Goal: Task Accomplishment & Management: Use online tool/utility

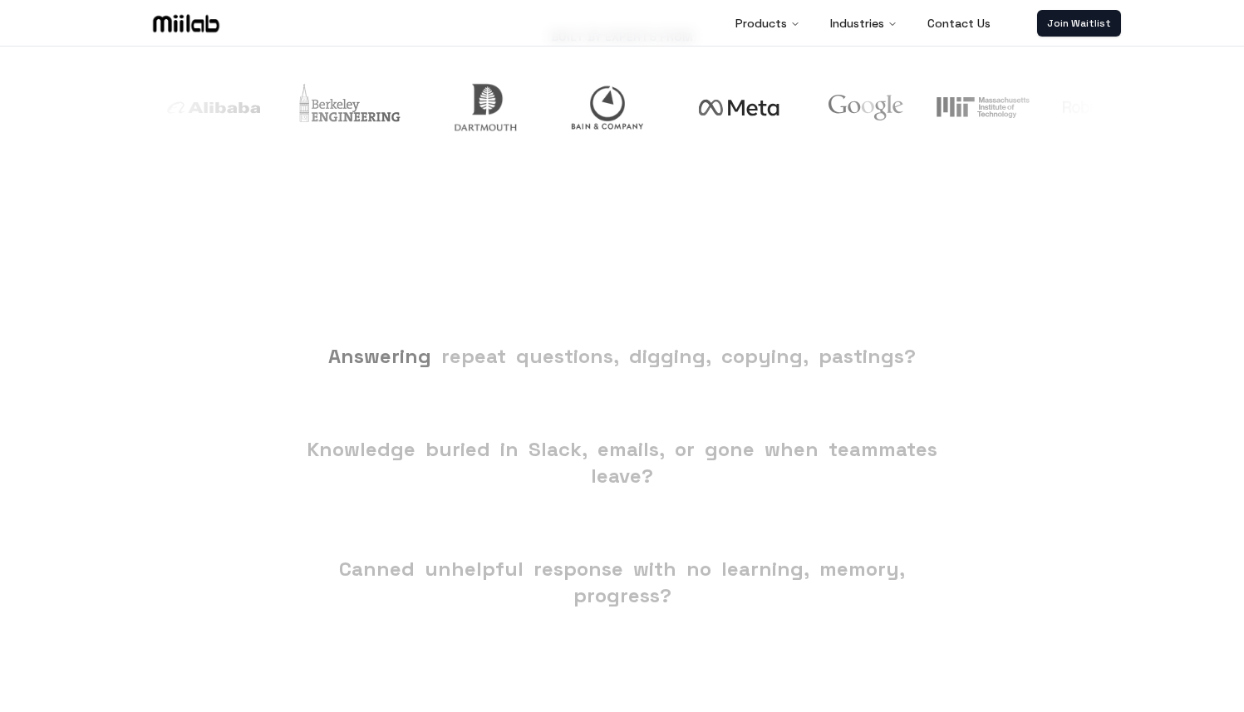
scroll to position [671, 0]
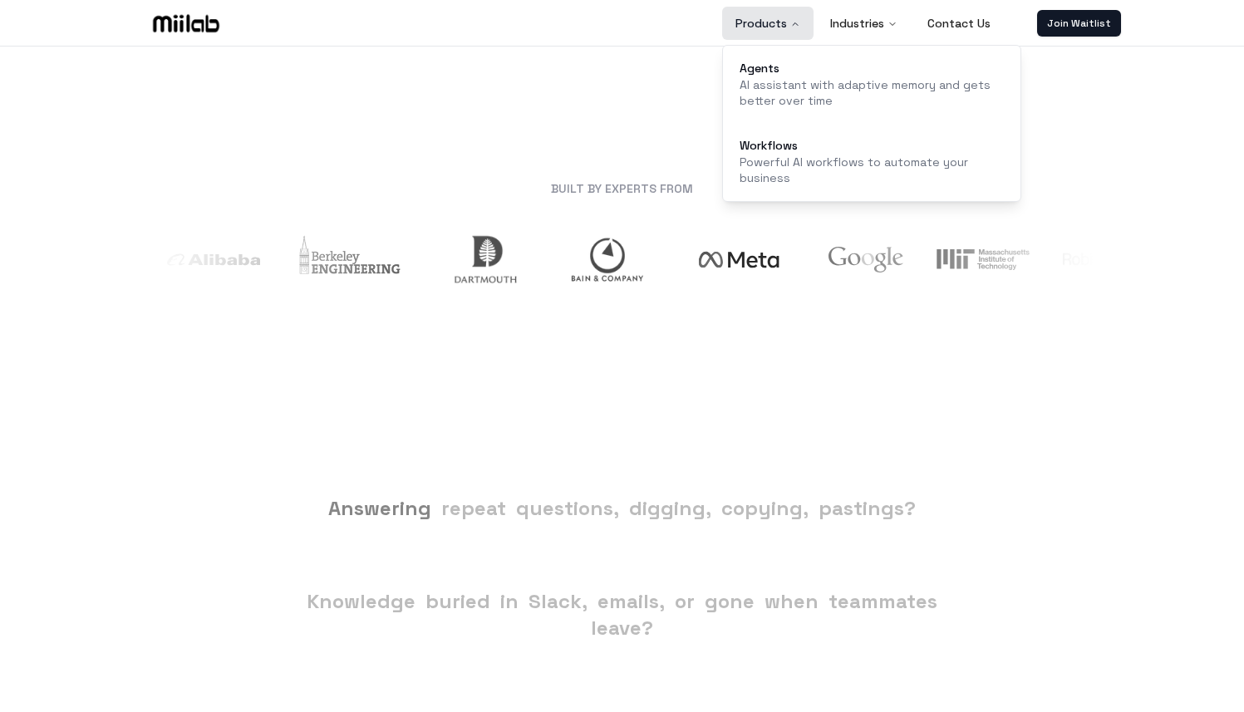
click at [777, 32] on button "Products" at bounding box center [767, 23] width 91 height 33
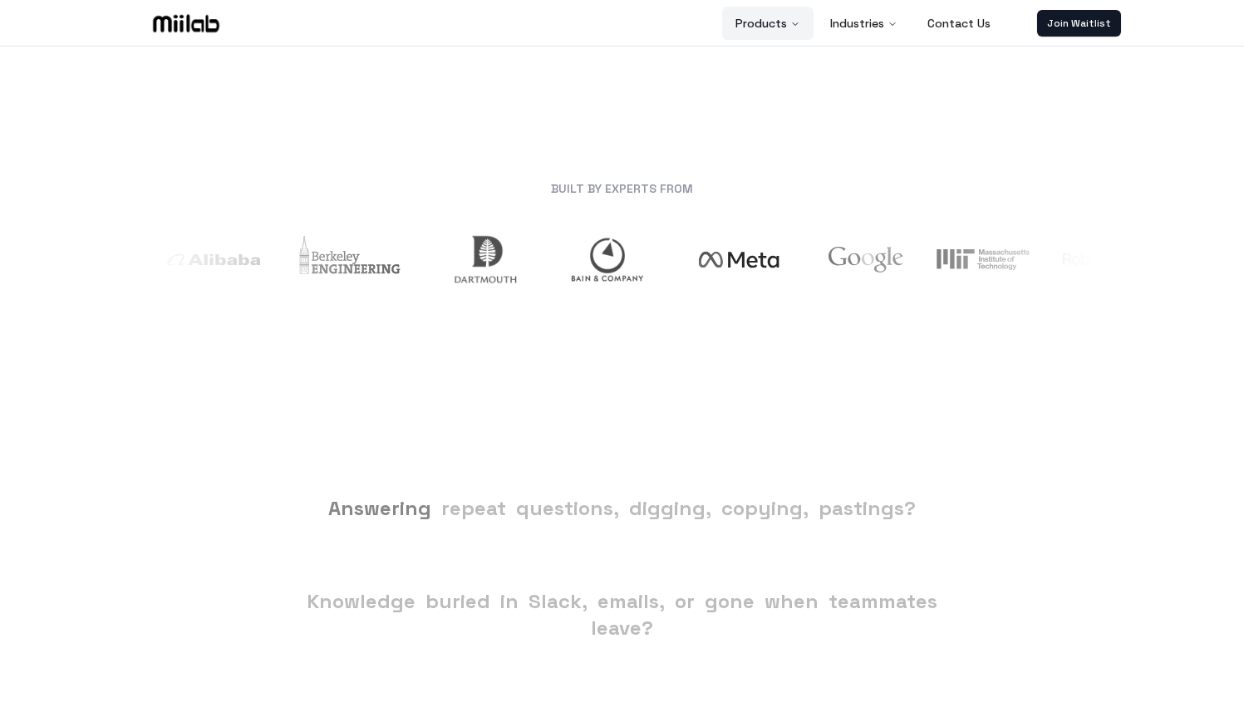
click at [784, 32] on button "Products" at bounding box center [767, 23] width 91 height 33
click at [785, 22] on button "Products" at bounding box center [767, 23] width 91 height 33
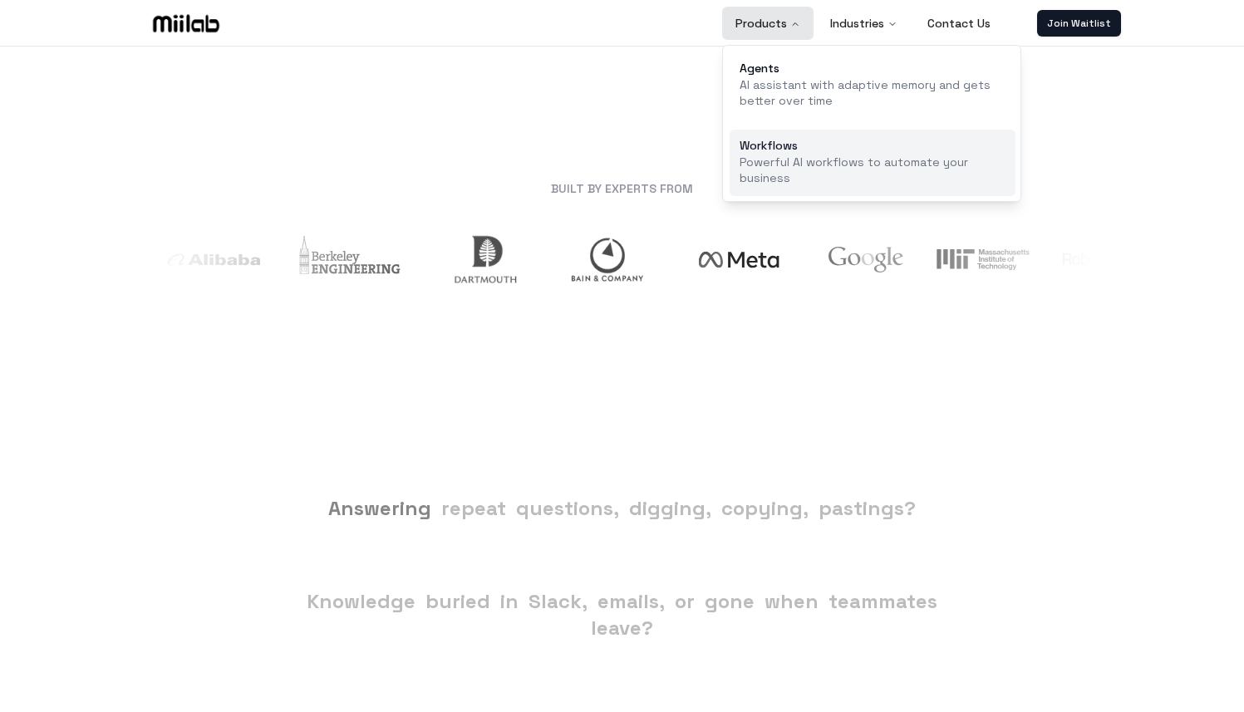
click at [778, 143] on div "Workflows" at bounding box center [872, 146] width 266 height 12
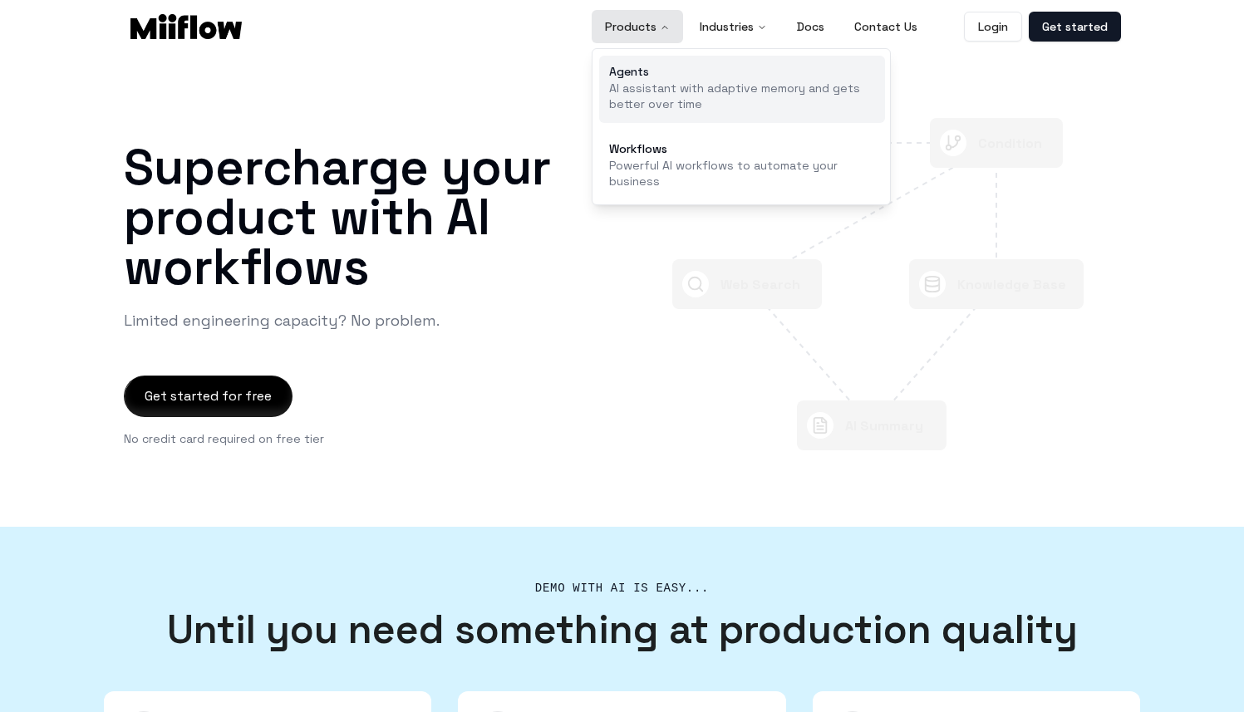
click at [635, 96] on p "AI assistant with adaptive memory and gets better over time" at bounding box center [742, 97] width 266 height 32
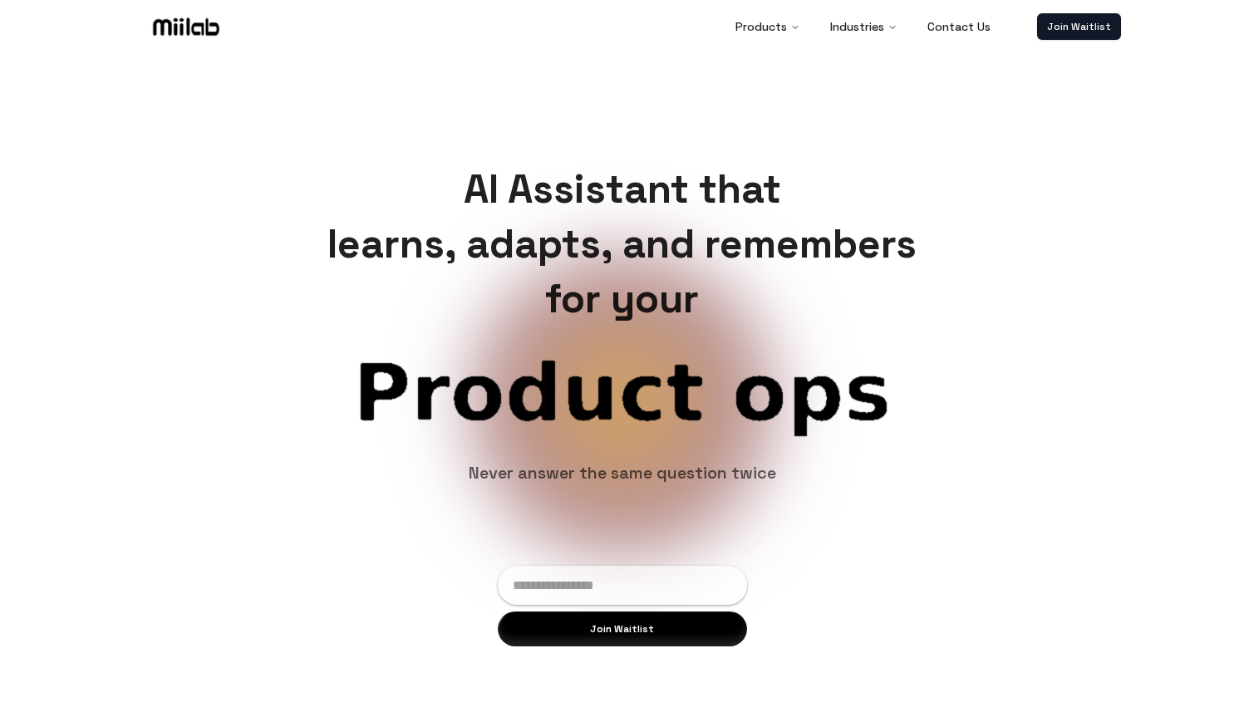
scroll to position [3, 0]
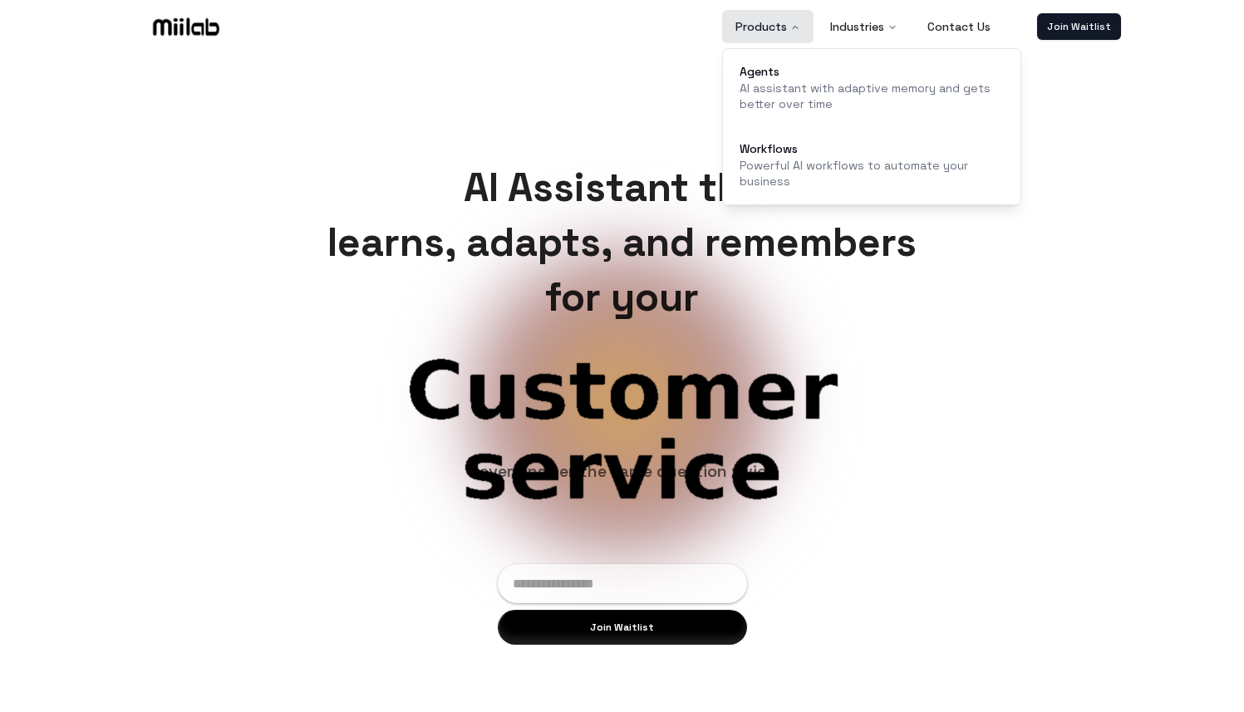
click at [785, 25] on button "Products" at bounding box center [767, 26] width 91 height 33
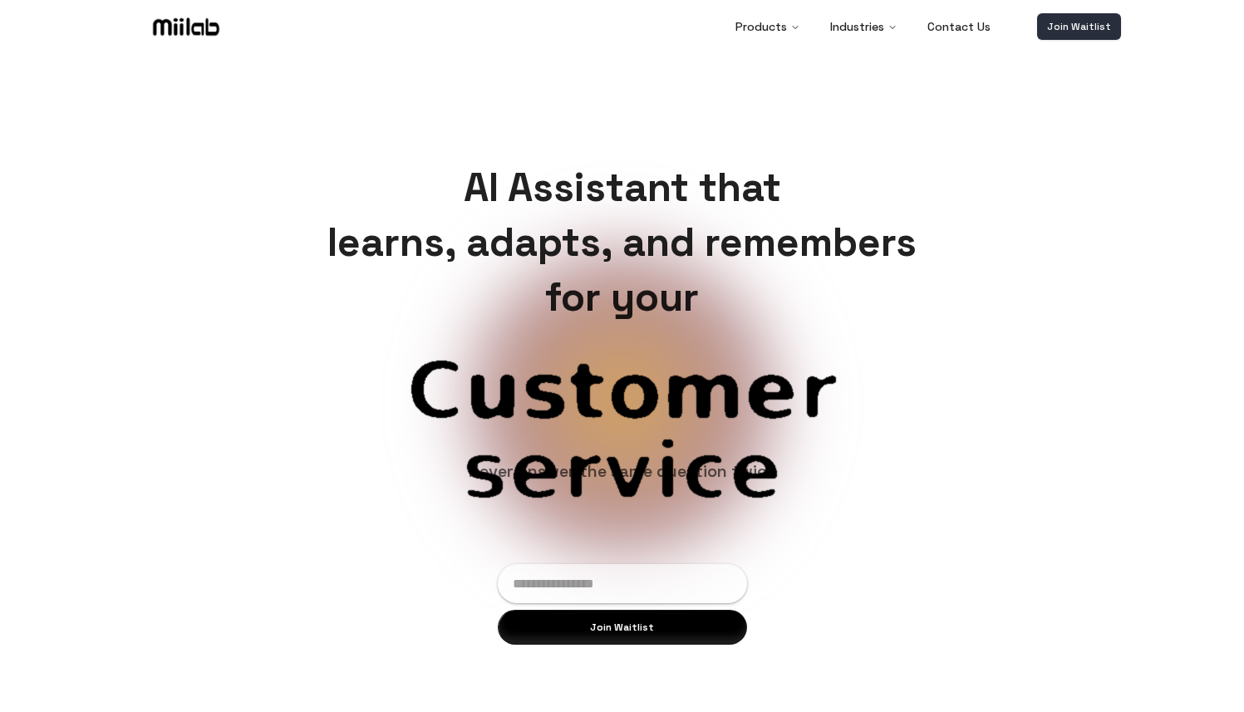
click at [1067, 22] on link "Join Waitlist" at bounding box center [1079, 26] width 84 height 27
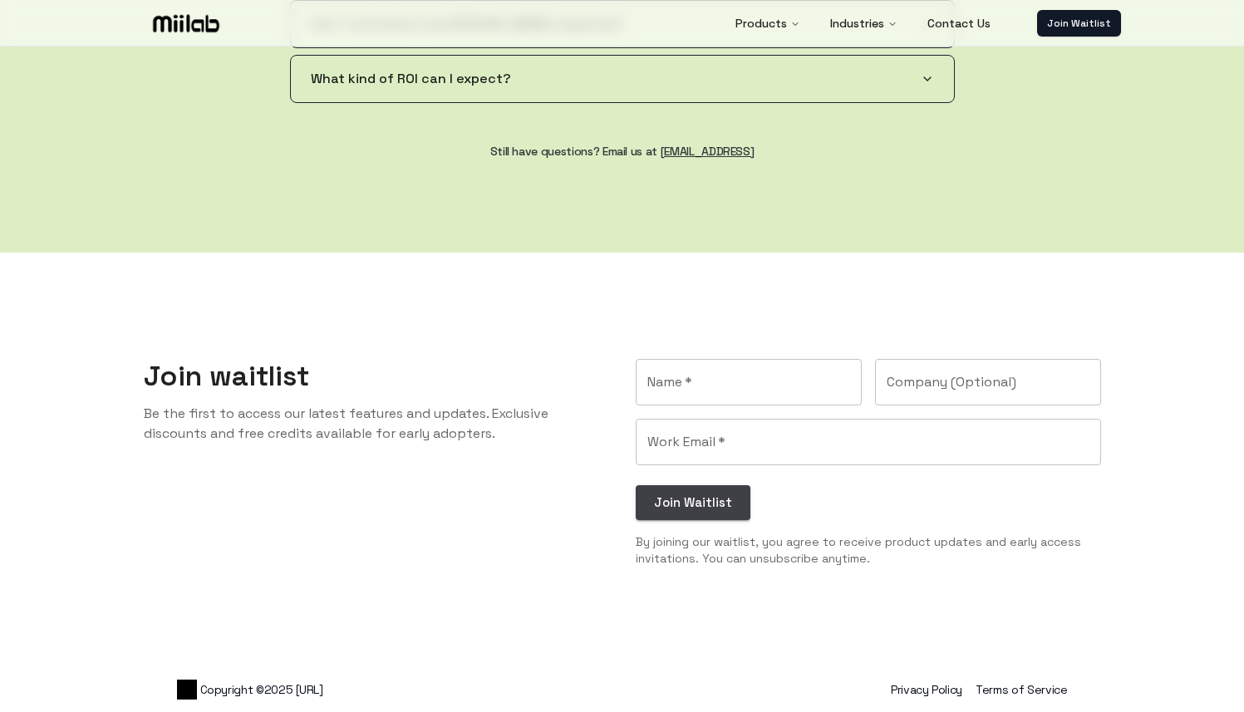
scroll to position [3314, 0]
click at [726, 380] on input "Name   *" at bounding box center [748, 381] width 226 height 47
type input "**********"
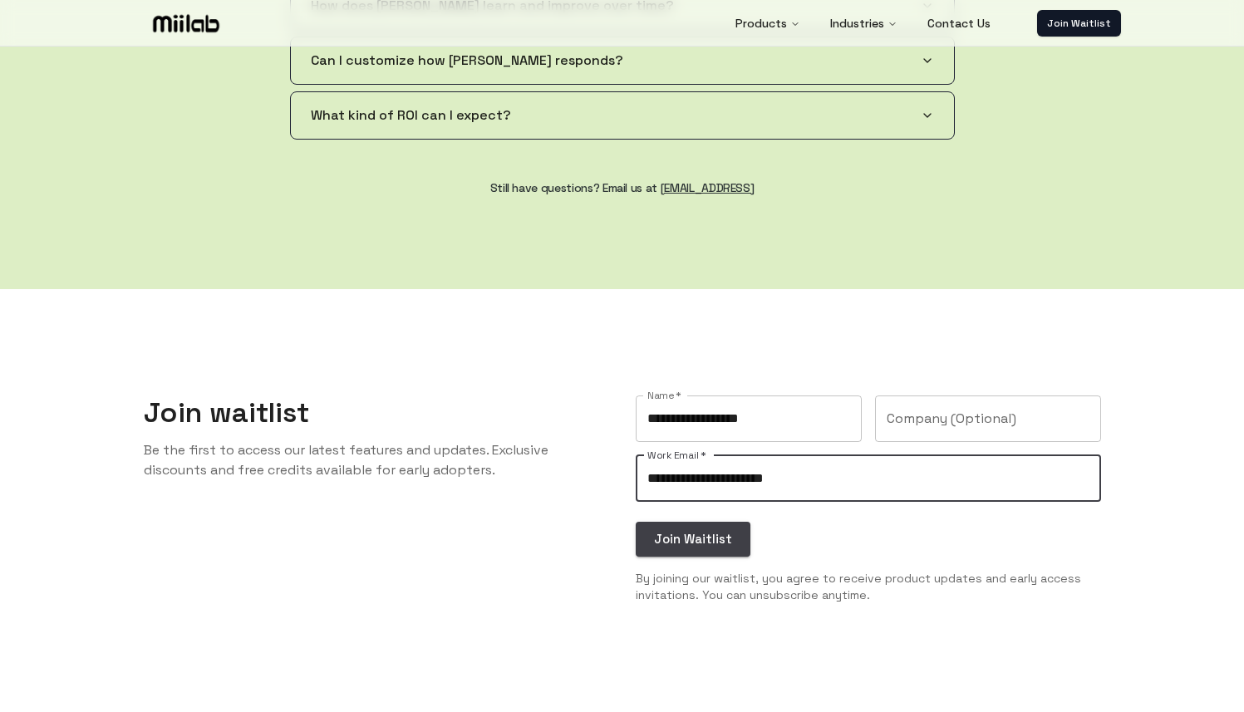
click at [725, 455] on input "**********" at bounding box center [867, 478] width 465 height 47
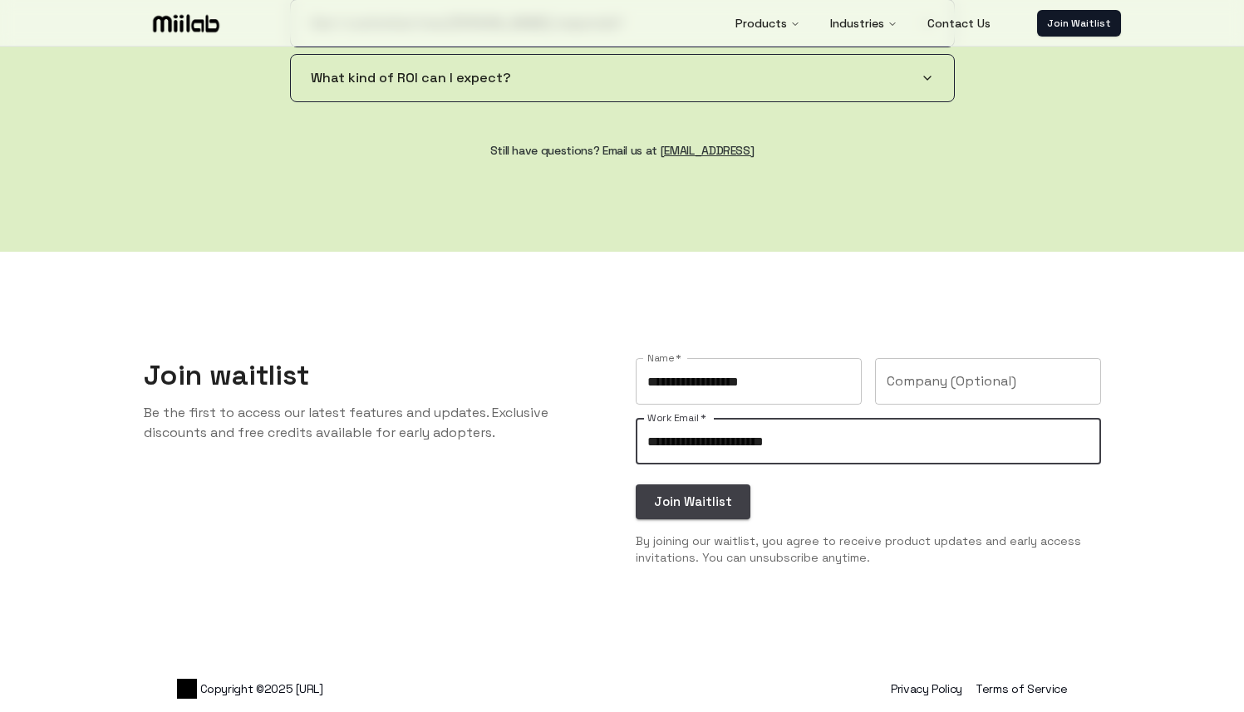
click at [730, 441] on input "**********" at bounding box center [867, 441] width 465 height 47
click at [736, 429] on input "**********" at bounding box center [867, 441] width 465 height 47
click at [736, 444] on input "**********" at bounding box center [867, 441] width 465 height 47
click at [722, 434] on input "**********" at bounding box center [867, 441] width 465 height 47
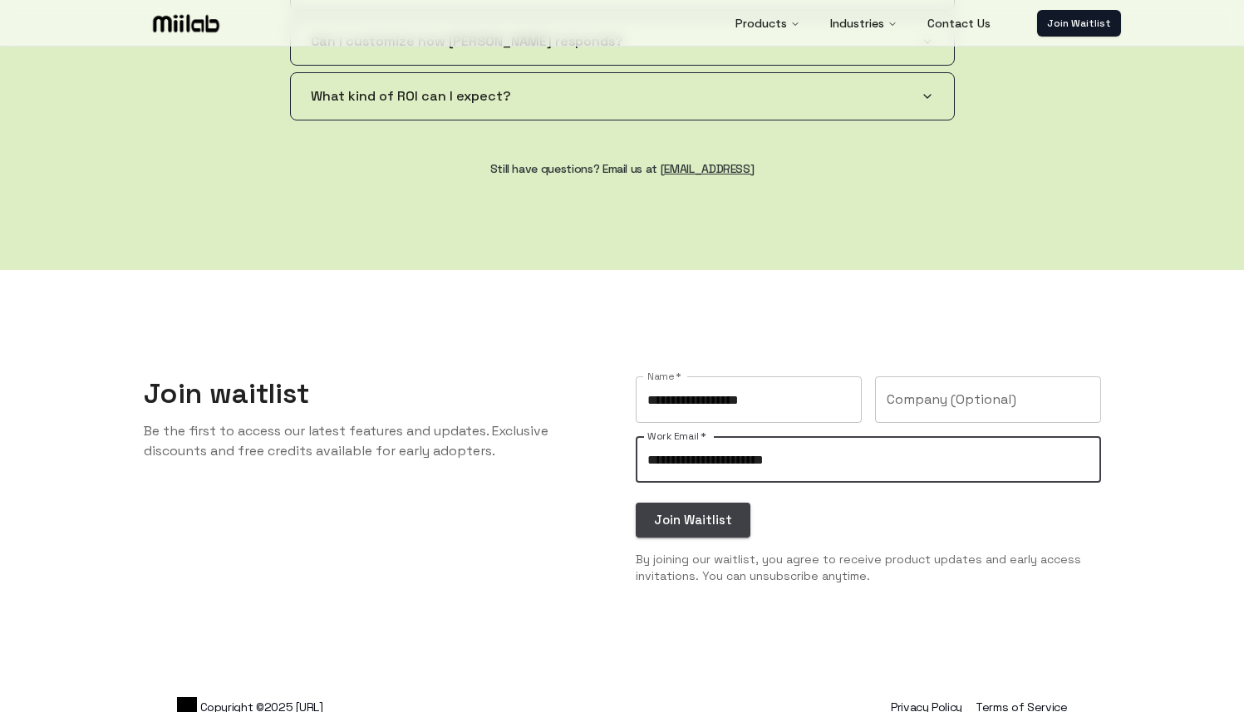
click at [729, 438] on input "**********" at bounding box center [867, 459] width 465 height 47
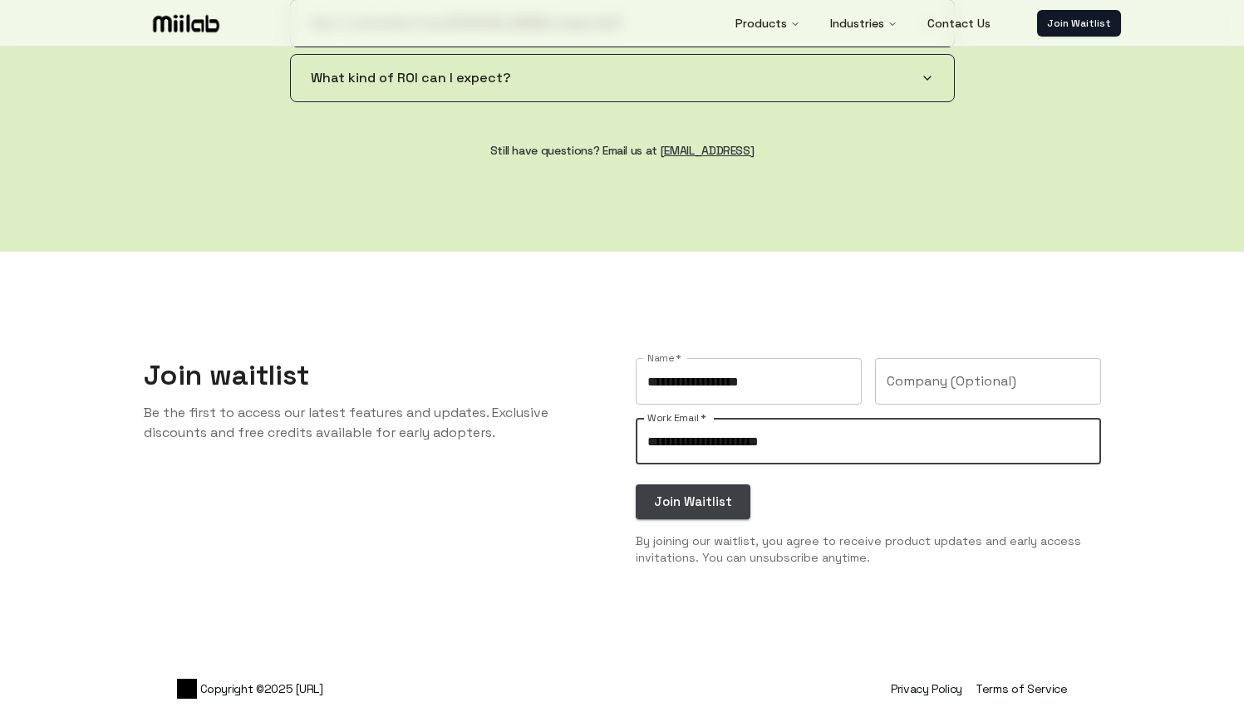
drag, startPoint x: 740, startPoint y: 443, endPoint x: 823, endPoint y: 444, distance: 83.1
click at [823, 444] on input "**********" at bounding box center [867, 441] width 465 height 47
type input "**********"
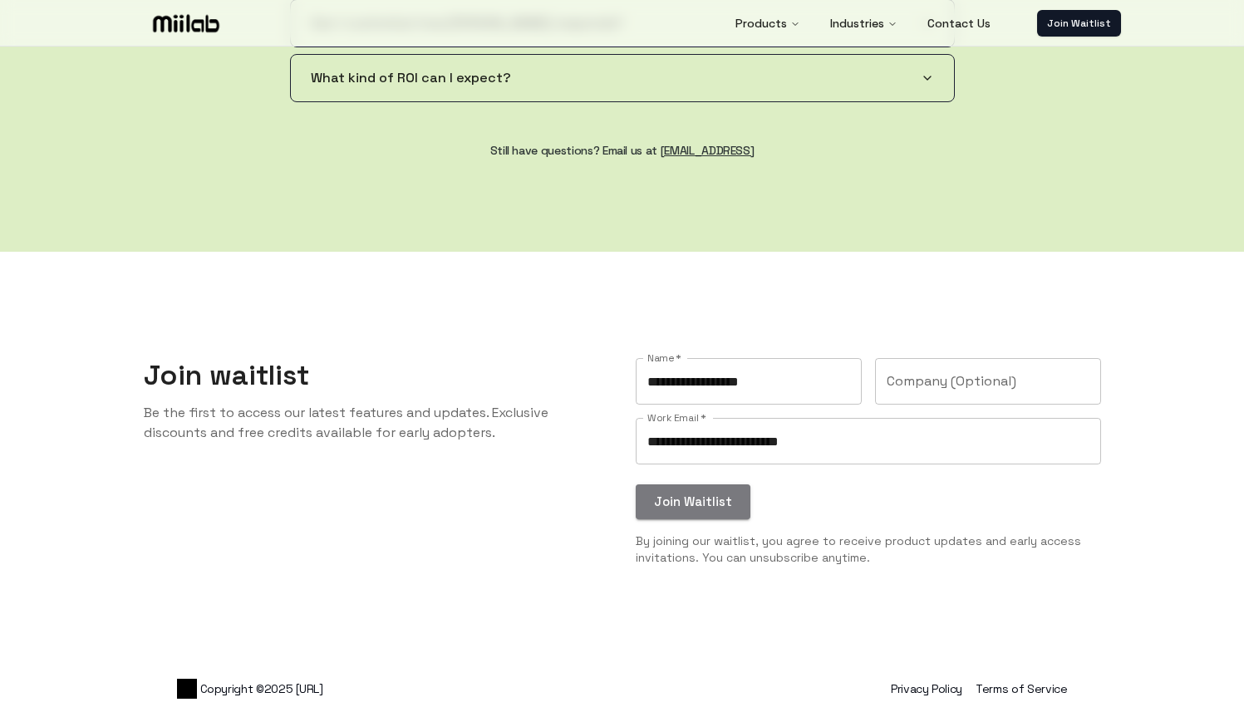
click at [723, 501] on button "Join Waitlist" at bounding box center [692, 501] width 115 height 35
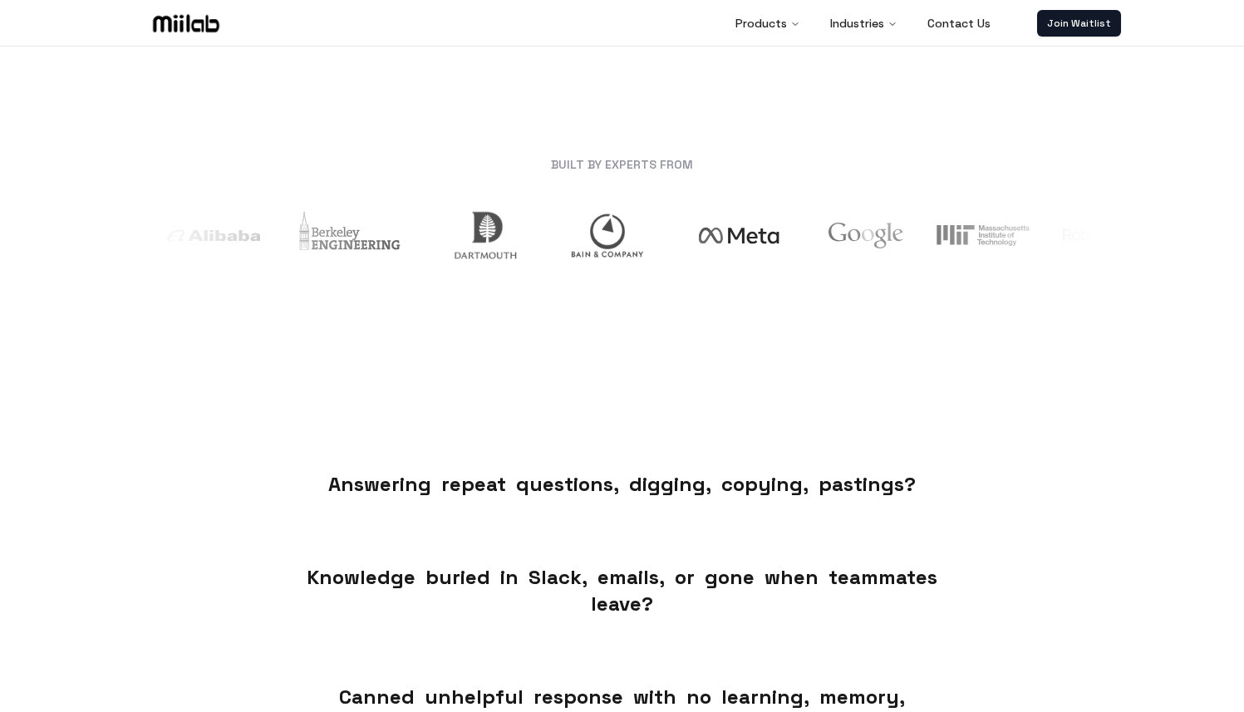
scroll to position [0, 0]
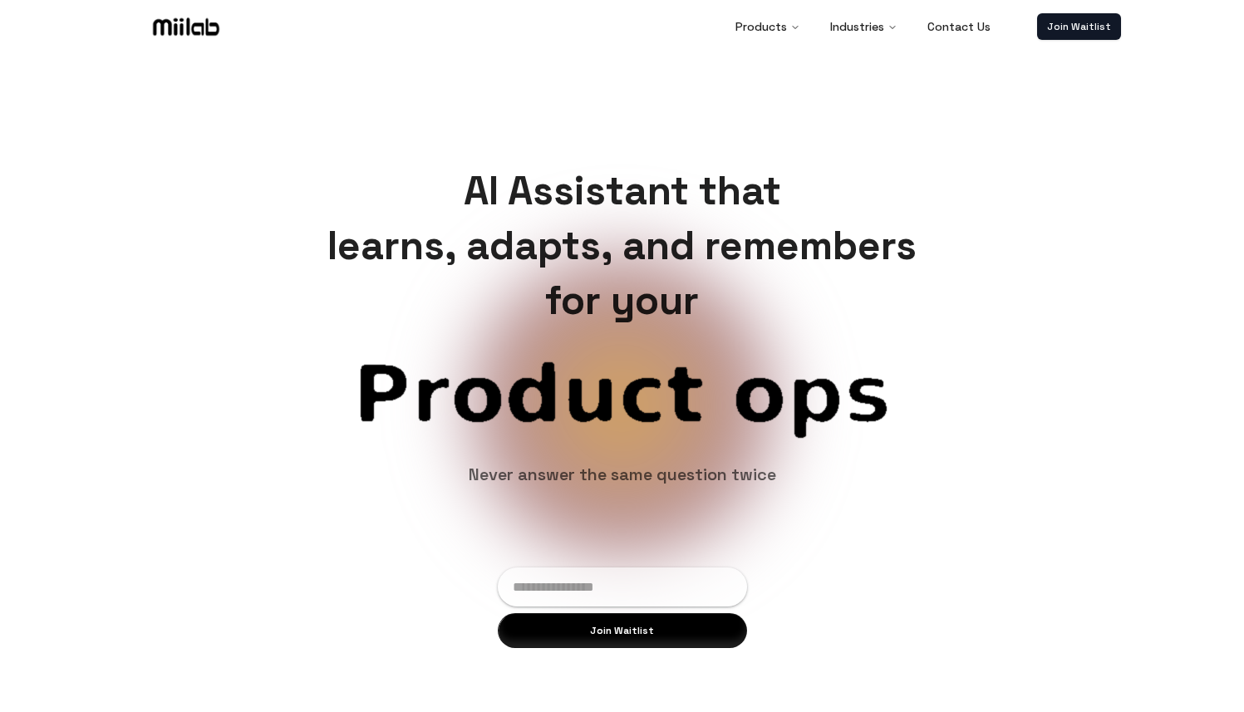
click at [207, 32] on img at bounding box center [186, 26] width 73 height 25
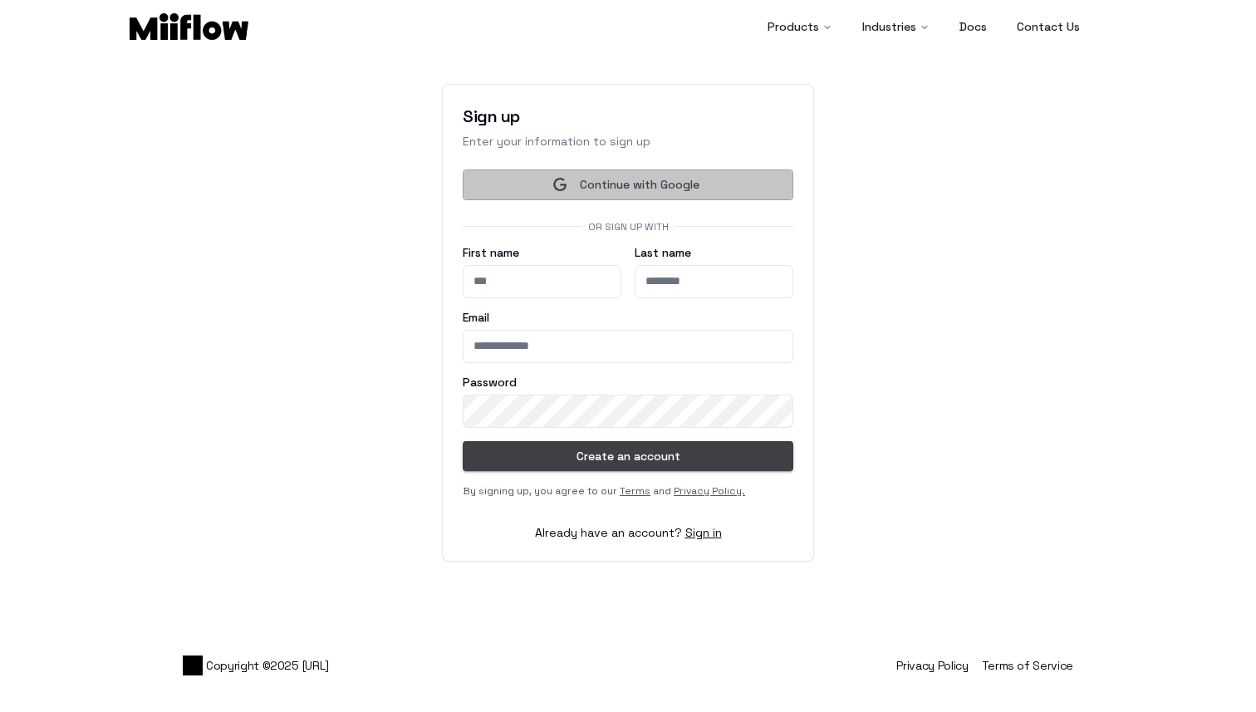
click at [580, 185] on button "Continue with Google" at bounding box center [628, 184] width 331 height 31
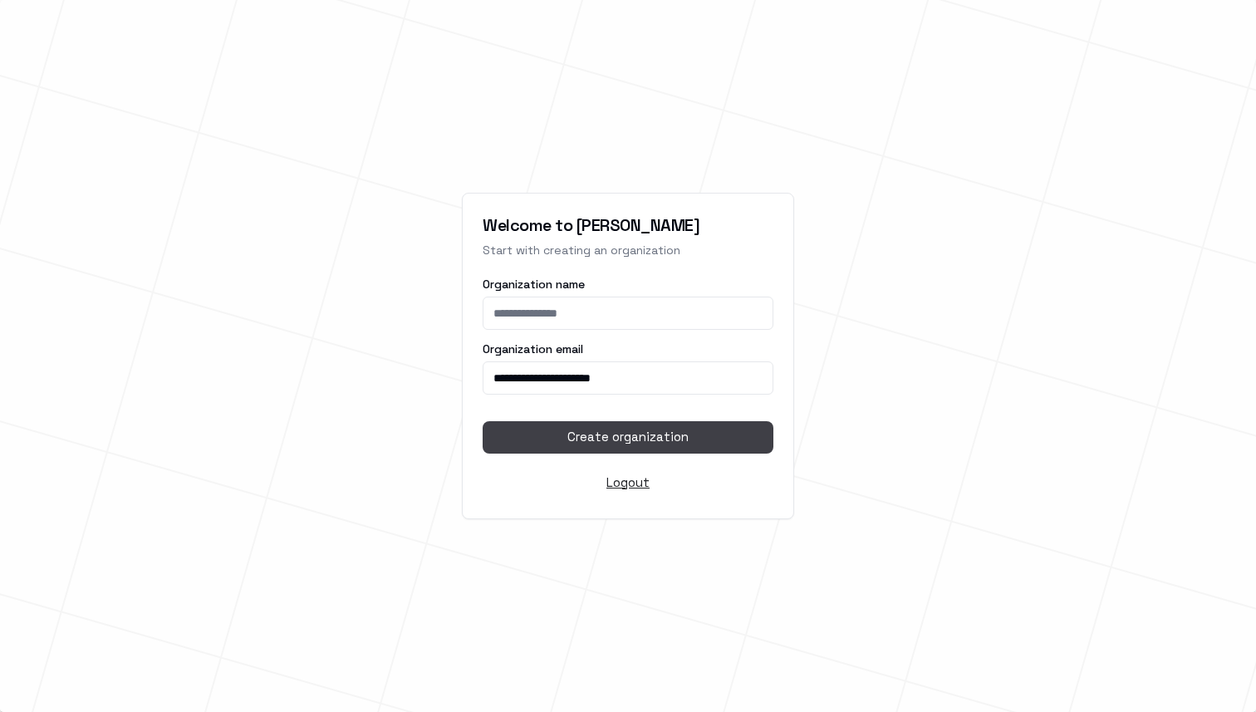
click at [552, 313] on input "Organization name" at bounding box center [628, 313] width 291 height 33
type input "****"
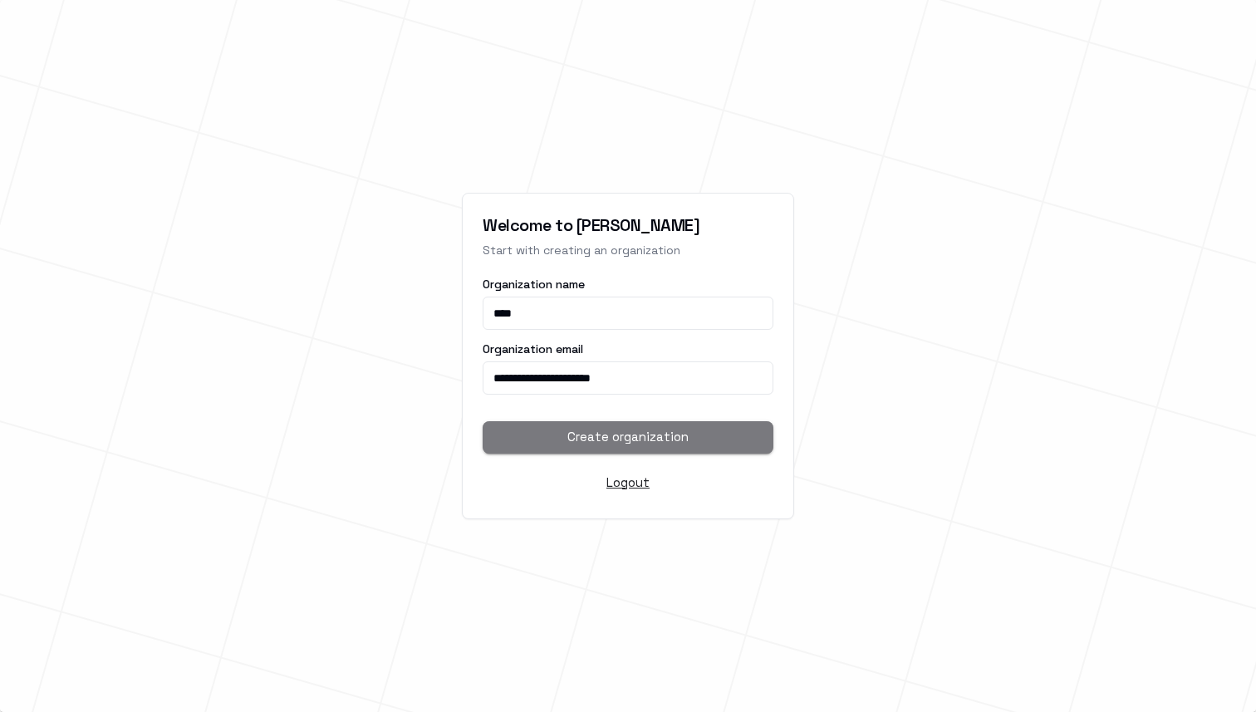
click at [581, 441] on button "Create organization" at bounding box center [628, 437] width 291 height 32
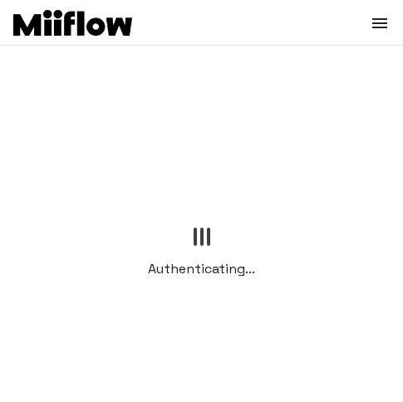
scroll to position [187, 0]
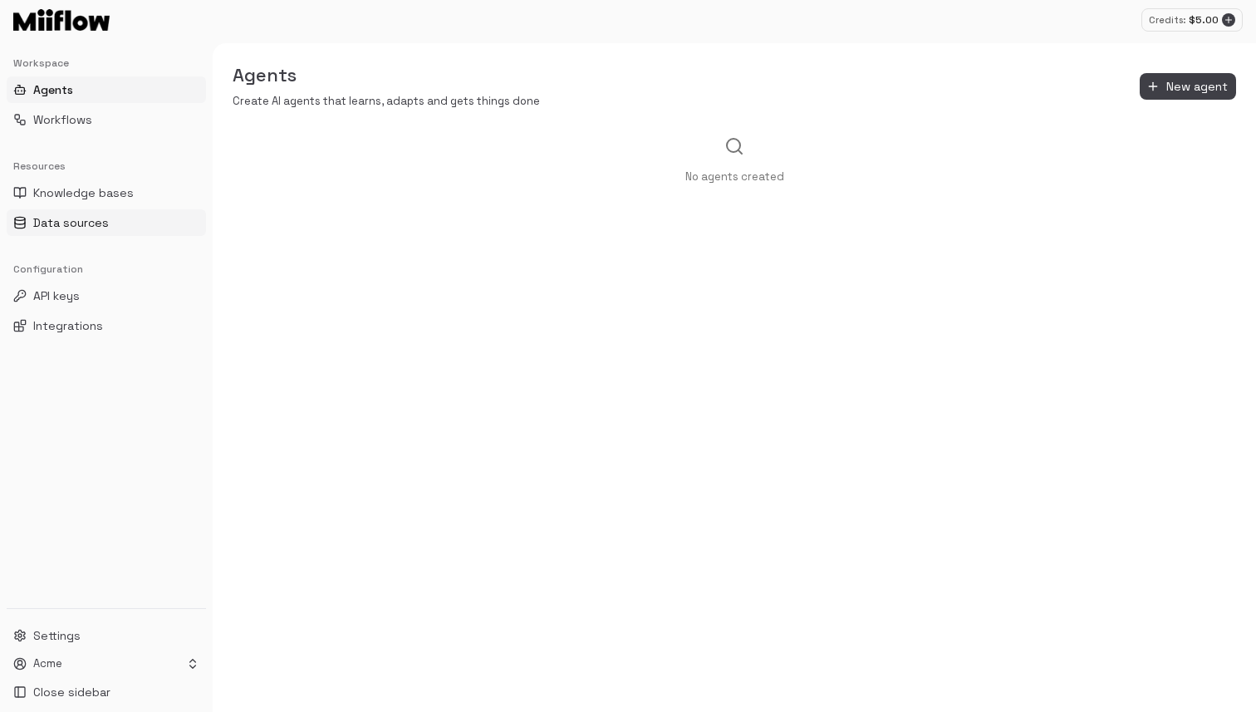
click at [80, 229] on span "Data sources" at bounding box center [71, 222] width 76 height 17
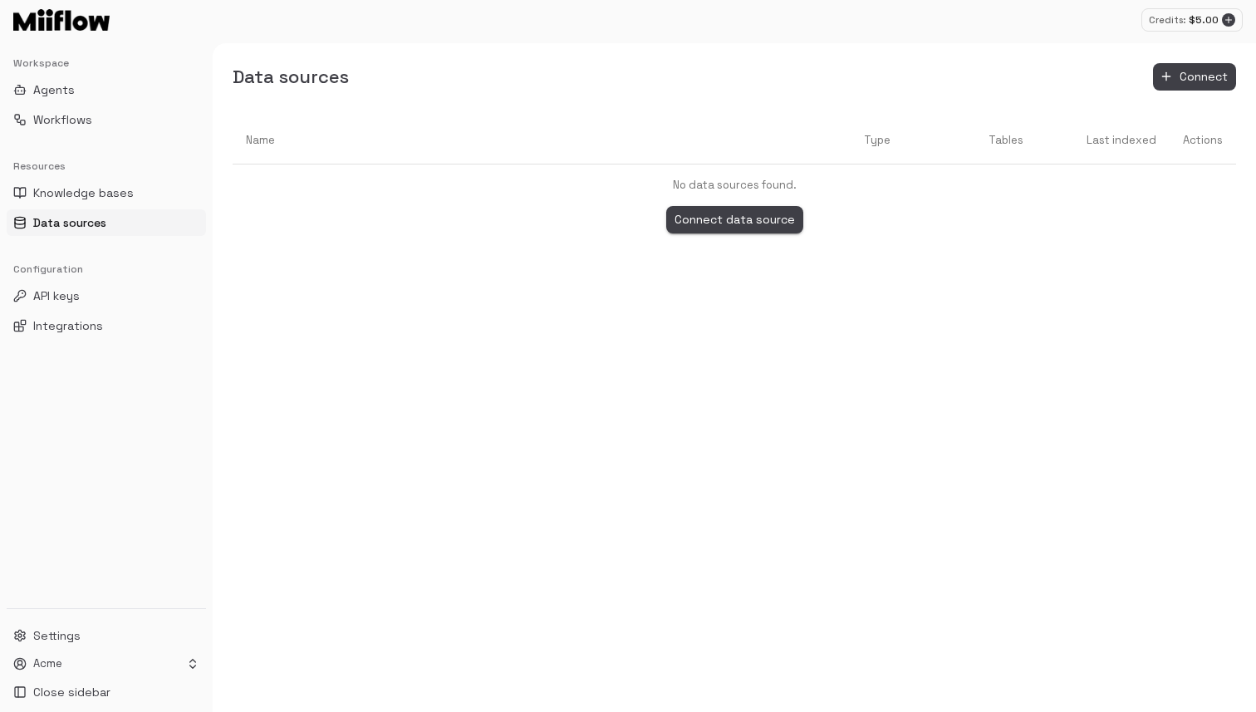
click at [767, 223] on button "Connect data source" at bounding box center [734, 219] width 137 height 27
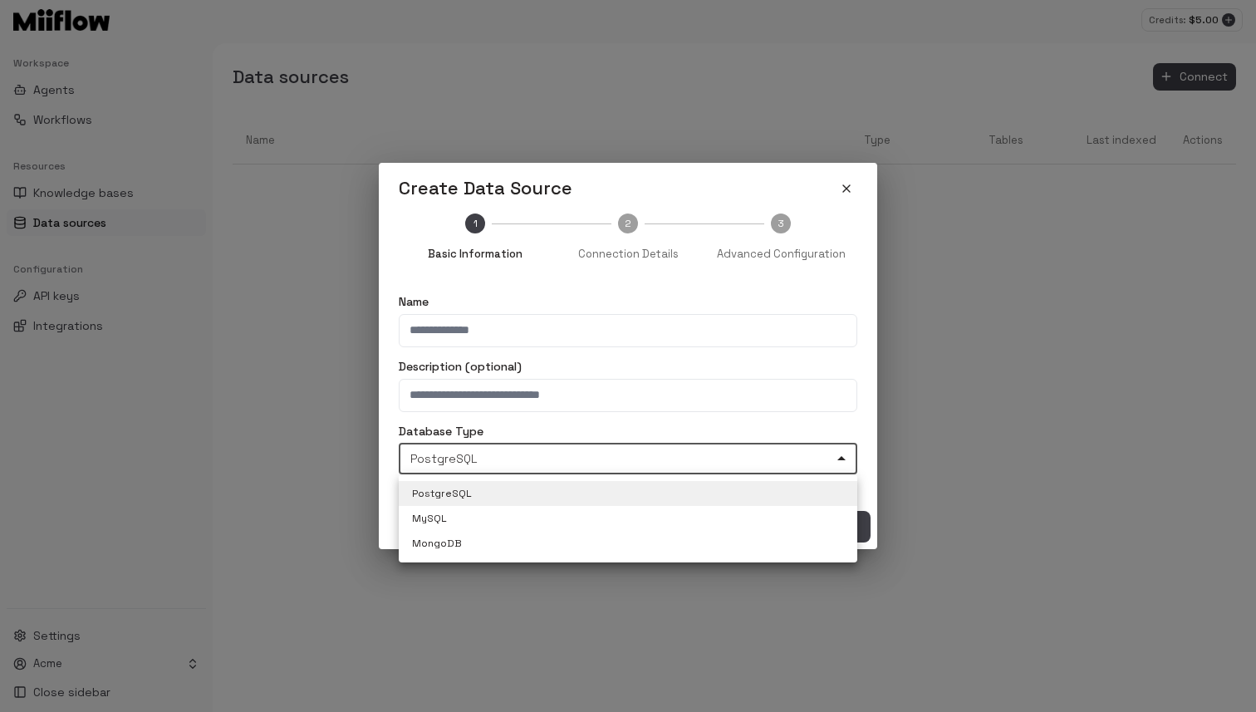
click at [503, 466] on body "**********" at bounding box center [628, 356] width 1256 height 712
click at [468, 508] on li "MySQL" at bounding box center [628, 518] width 459 height 25
type input "*****"
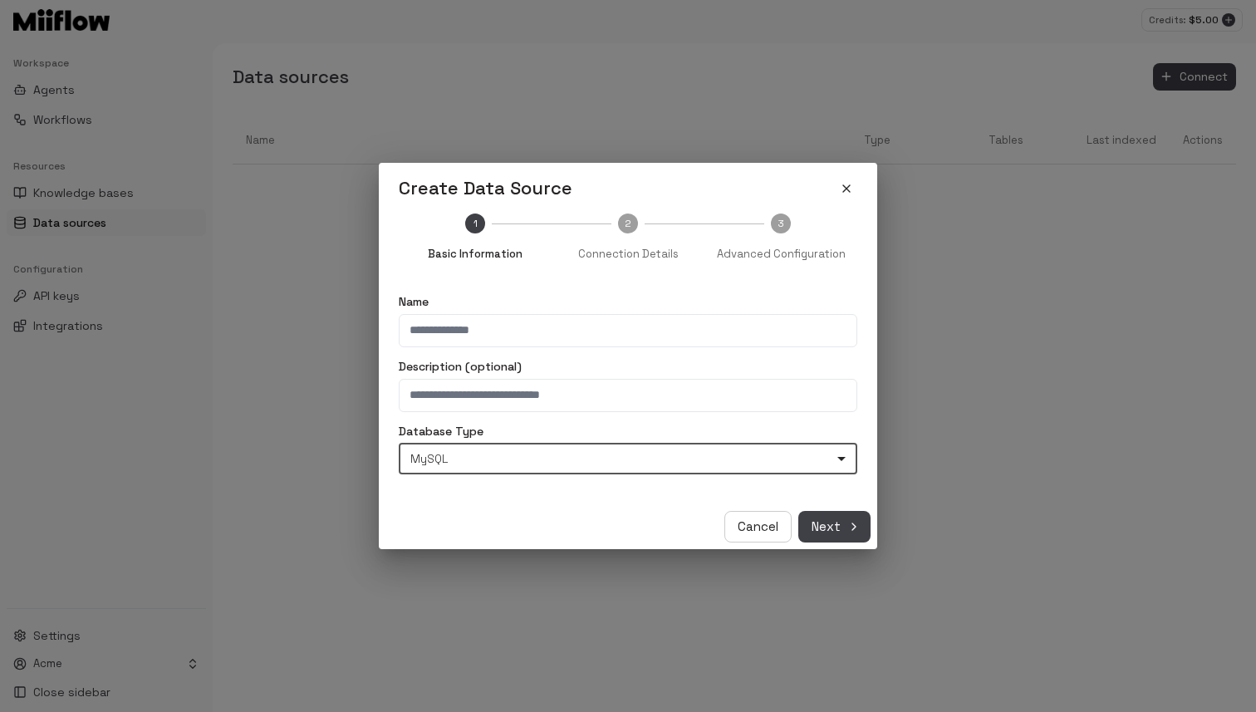
click at [494, 386] on input "Description (optional)" at bounding box center [628, 395] width 459 height 33
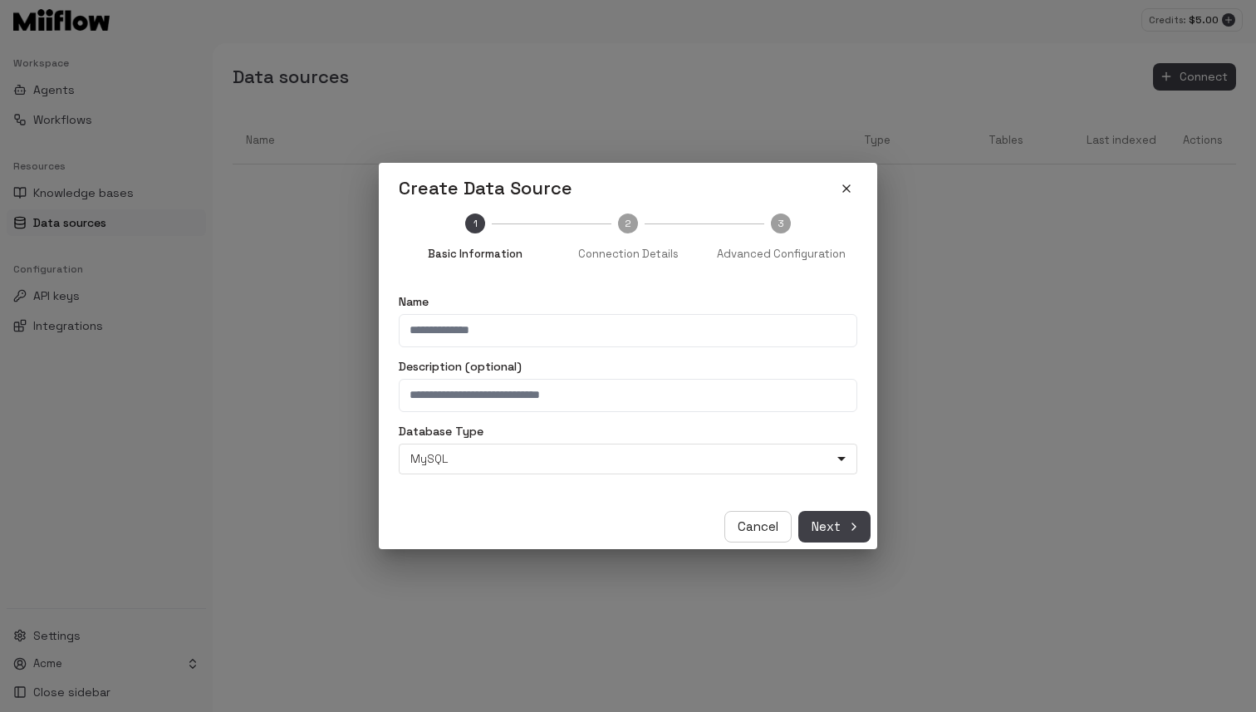
click at [498, 343] on input "Name" at bounding box center [628, 330] width 459 height 33
click at [751, 523] on button "Cancel" at bounding box center [757, 527] width 67 height 32
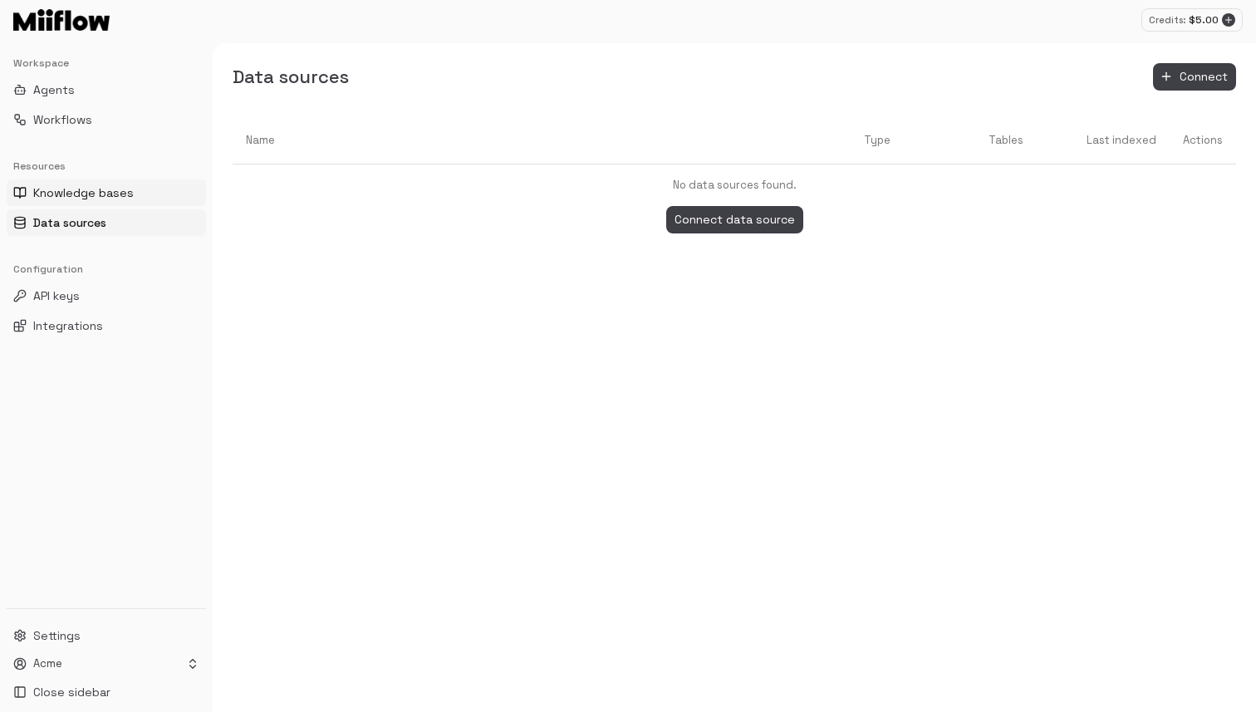
click at [93, 191] on span "Knowledge bases" at bounding box center [83, 192] width 101 height 17
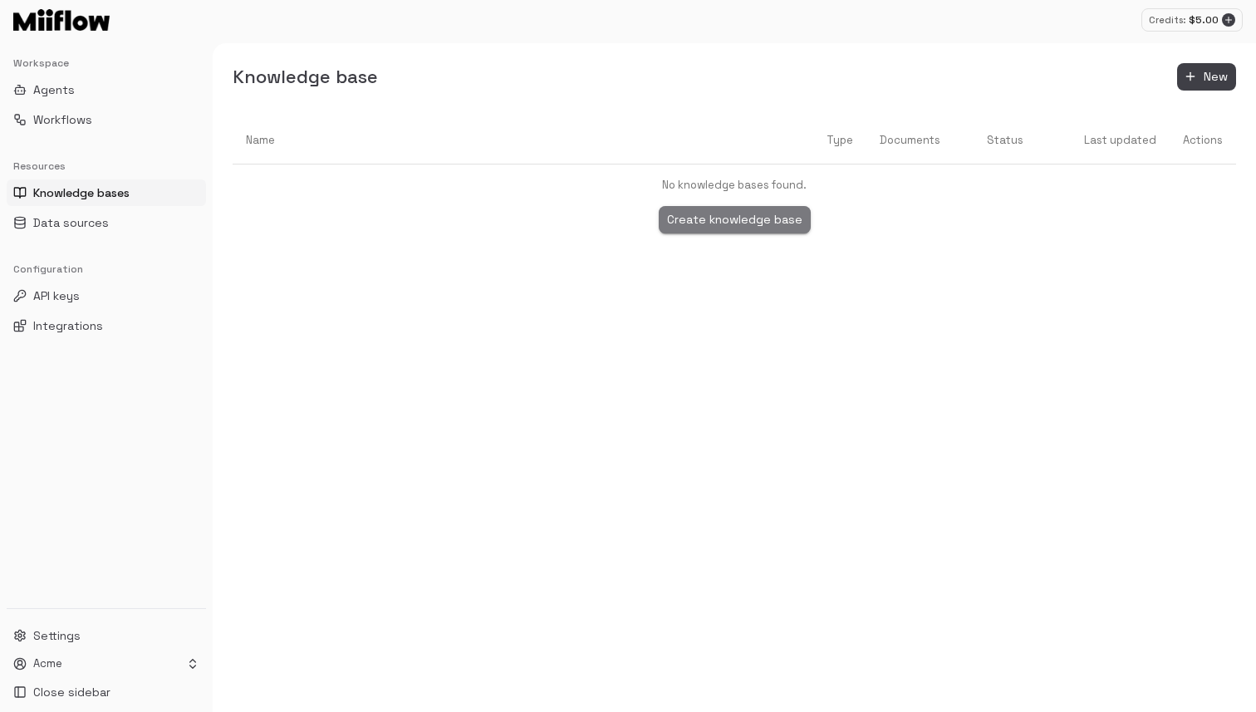
click at [747, 217] on button "Create knowledge base" at bounding box center [735, 219] width 152 height 27
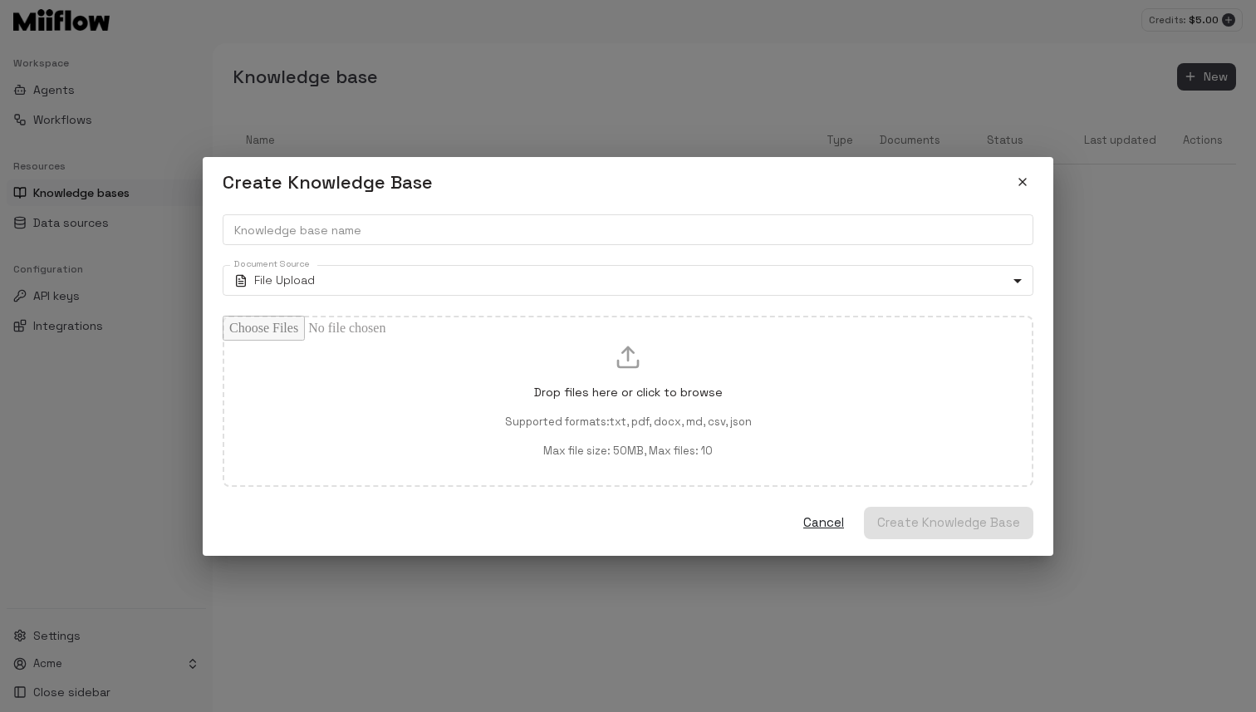
click at [1026, 176] on icon "close" at bounding box center [1022, 181] width 13 height 13
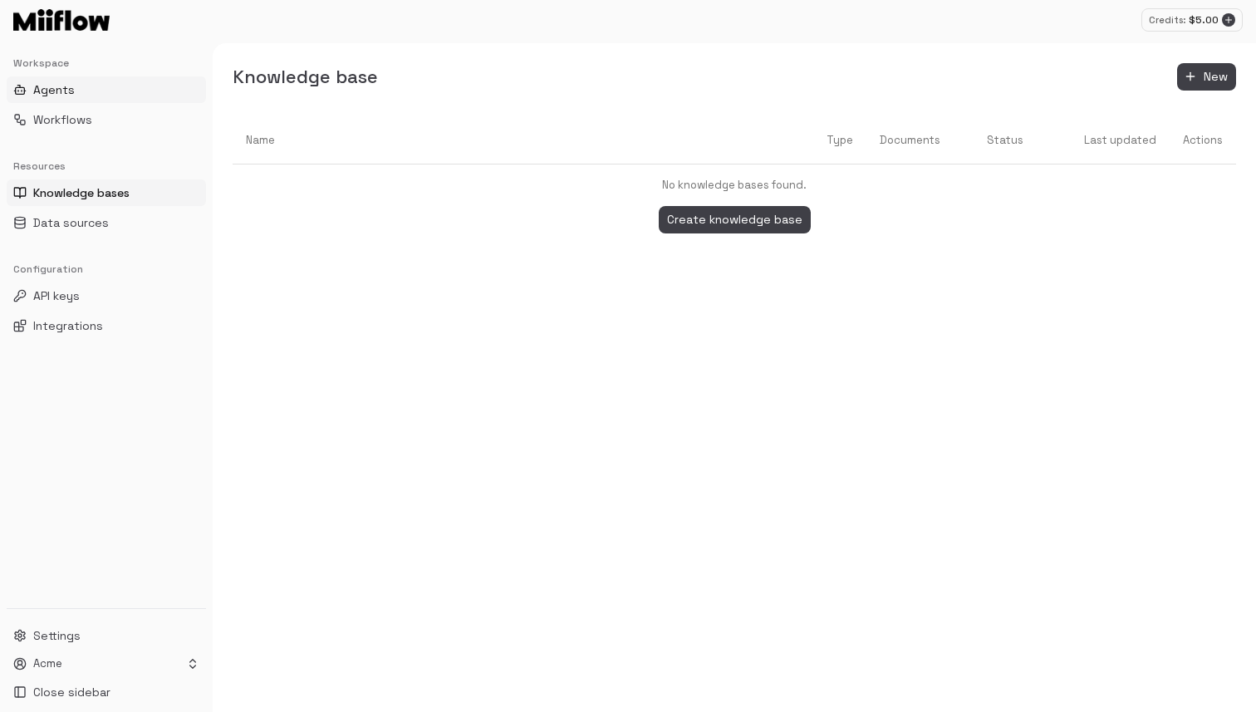
click at [72, 83] on span "Agents" at bounding box center [54, 89] width 42 height 17
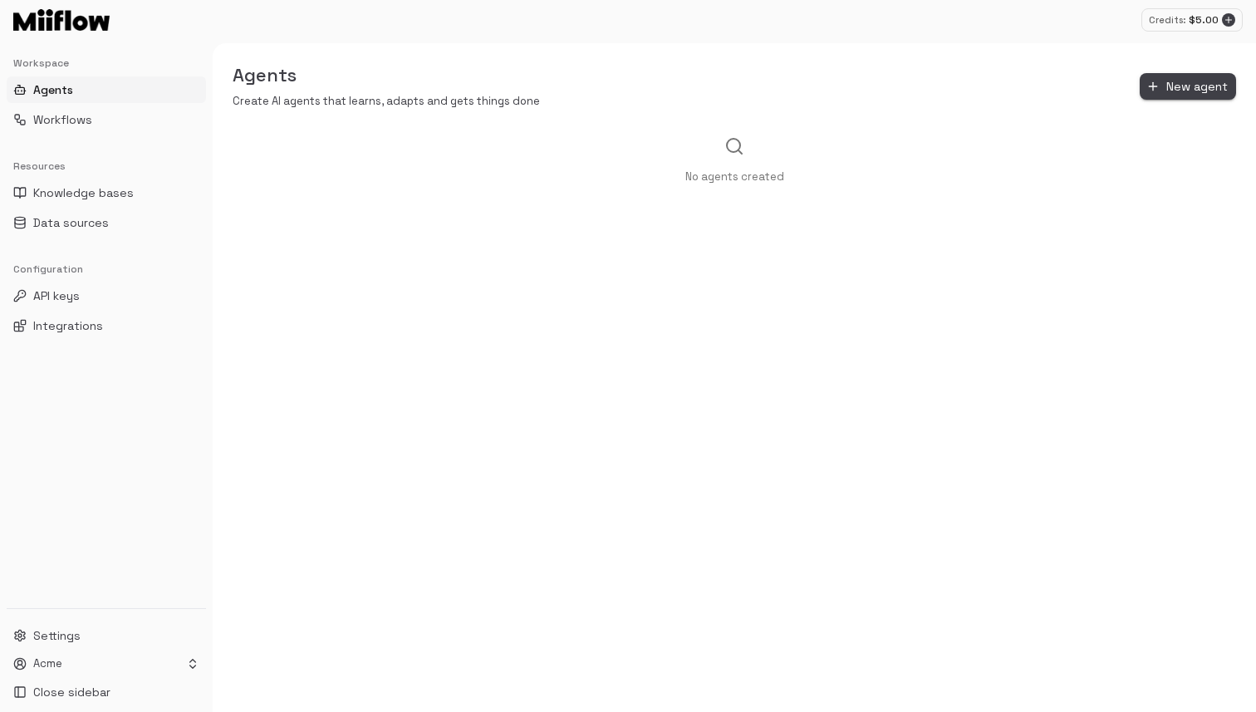
click at [1210, 83] on button "New agent" at bounding box center [1188, 86] width 96 height 27
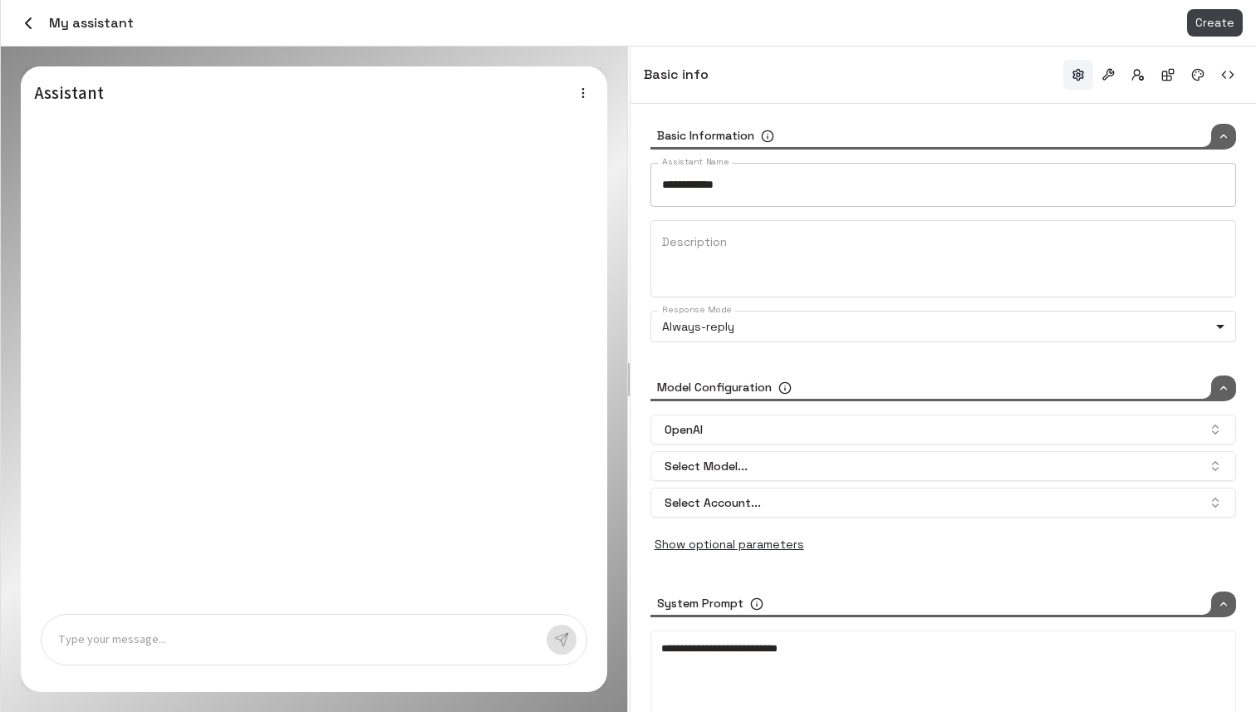
type input "*****"
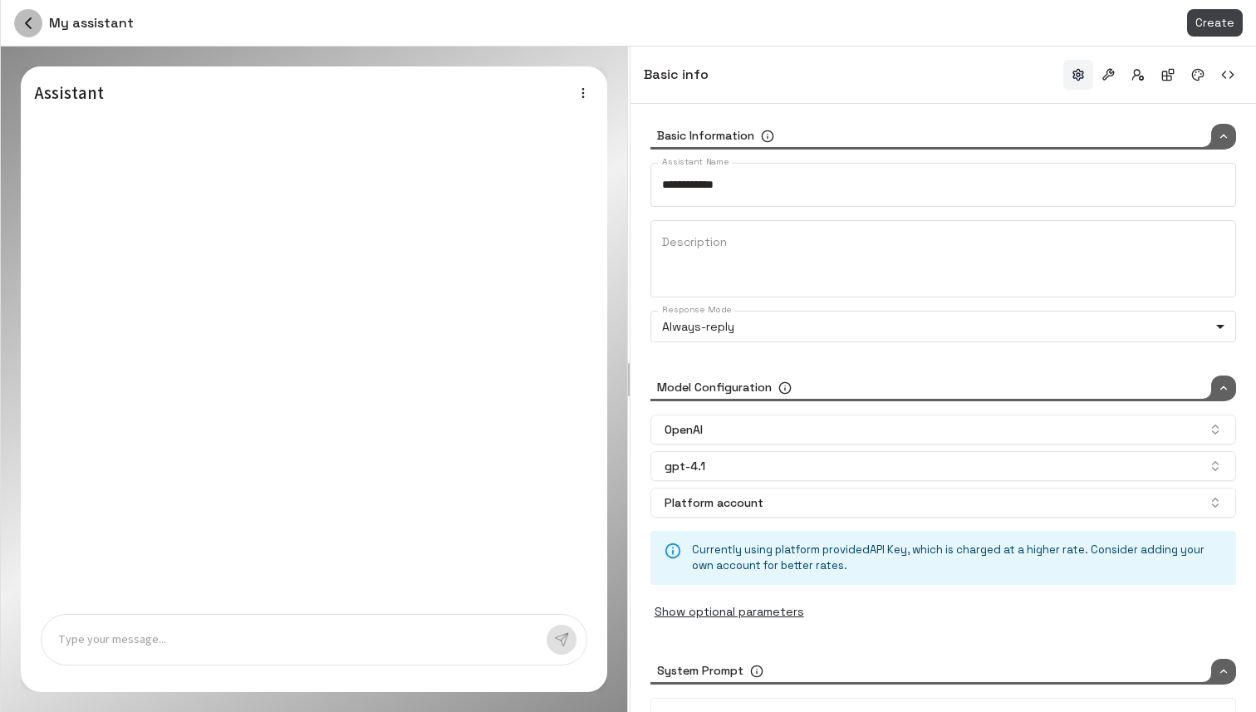
click at [25, 17] on icon "button" at bounding box center [28, 23] width 20 height 20
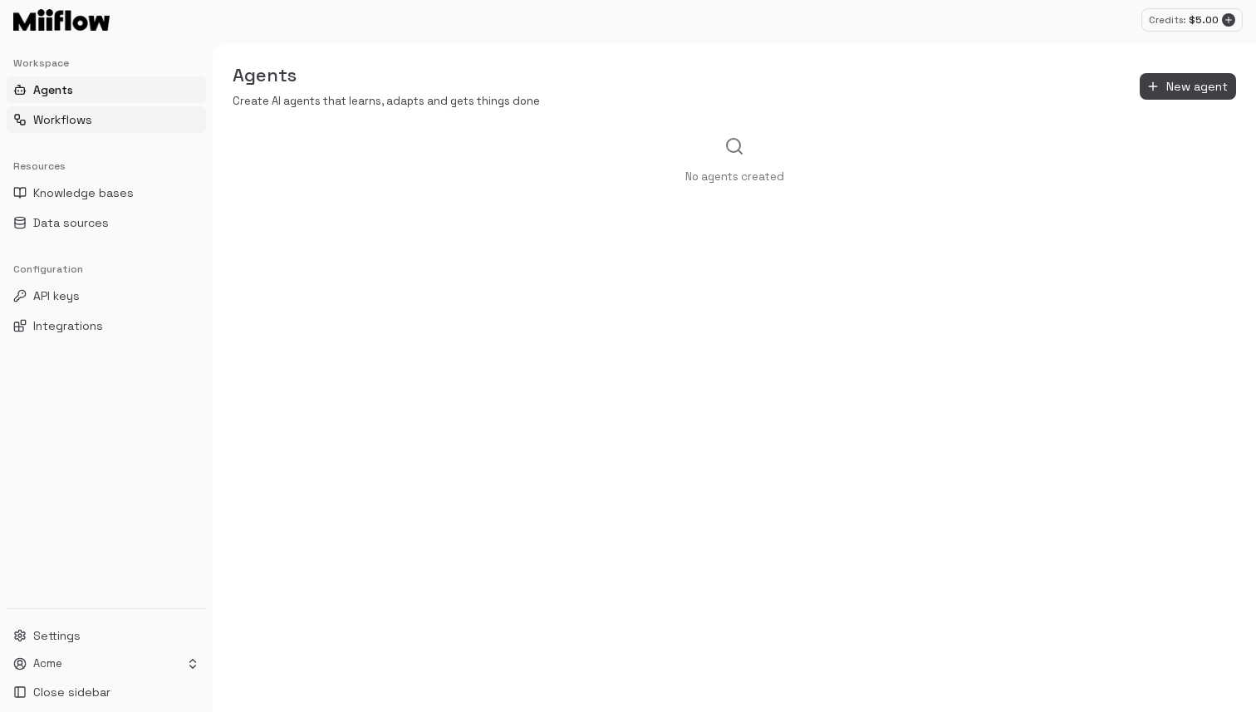
click at [37, 124] on span "Workflows" at bounding box center [62, 119] width 59 height 17
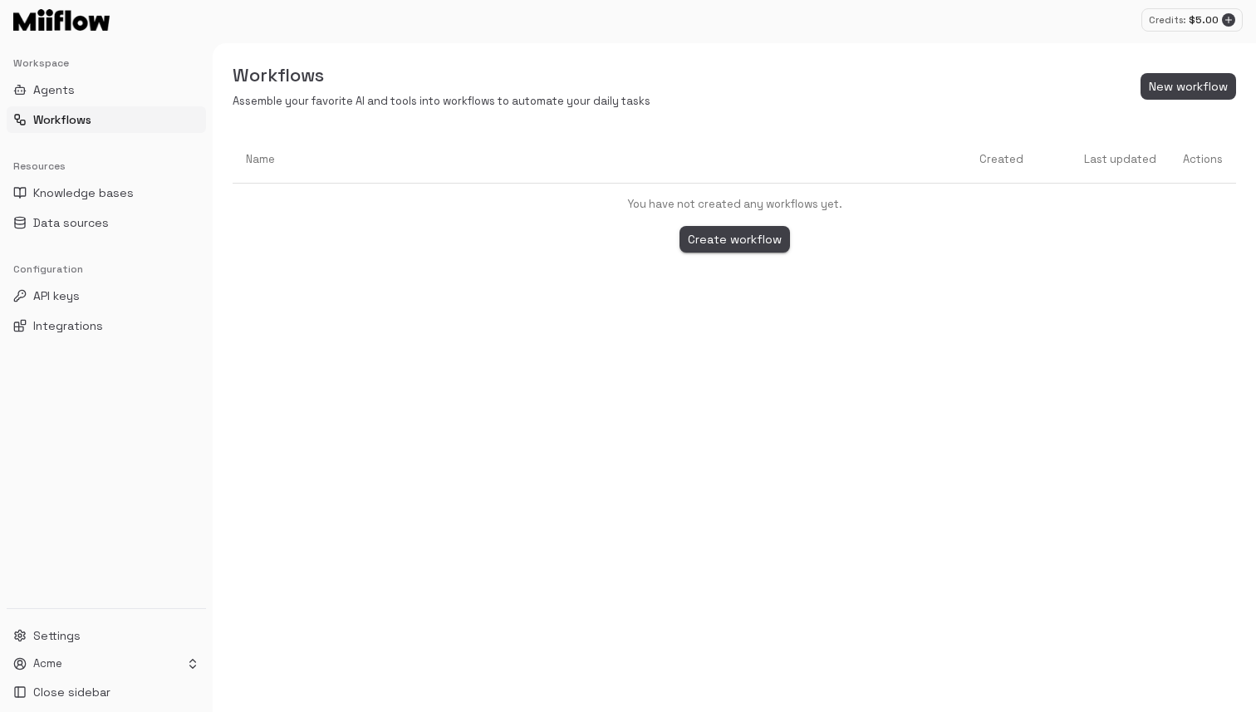
click at [754, 234] on button "Create workflow" at bounding box center [734, 239] width 110 height 27
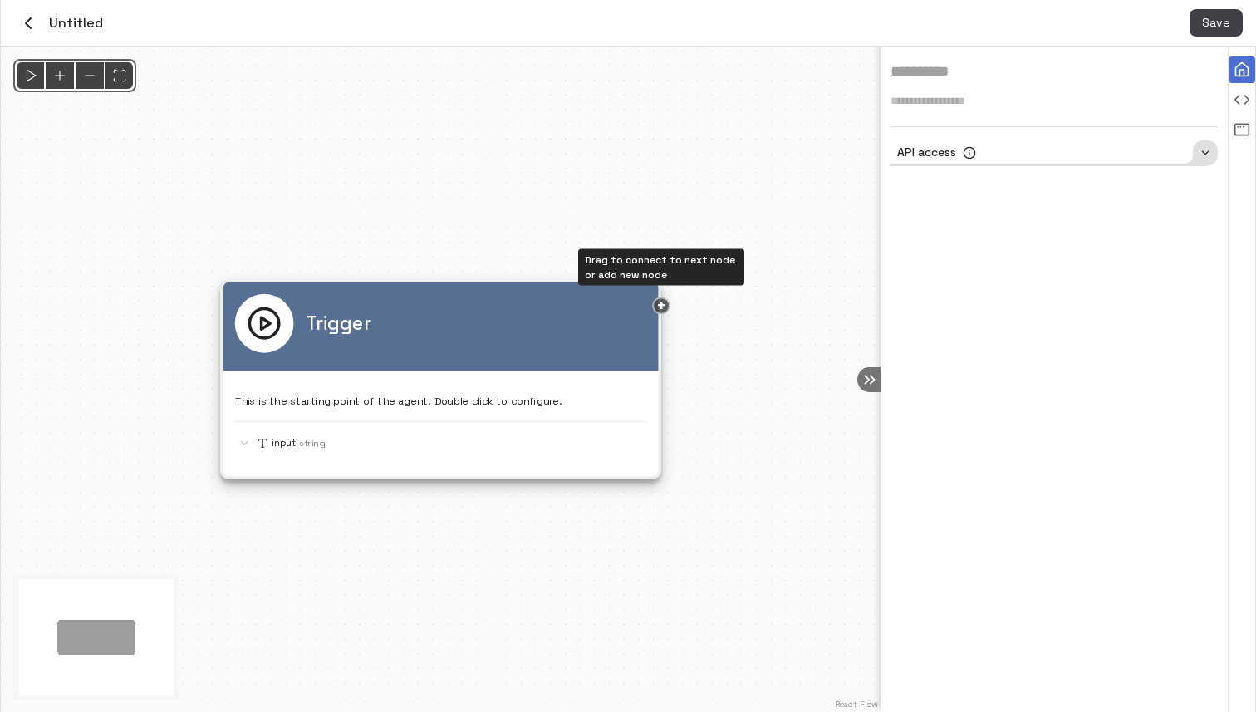
click at [660, 307] on div "Drag to connect to next node or add new node" at bounding box center [660, 305] width 17 height 17
drag, startPoint x: 665, startPoint y: 307, endPoint x: 684, endPoint y: 395, distance: 89.3
click at [684, 395] on div "Trigger This is the starting point of the agent. Double click to configure. inp…" at bounding box center [441, 379] width 880 height 665
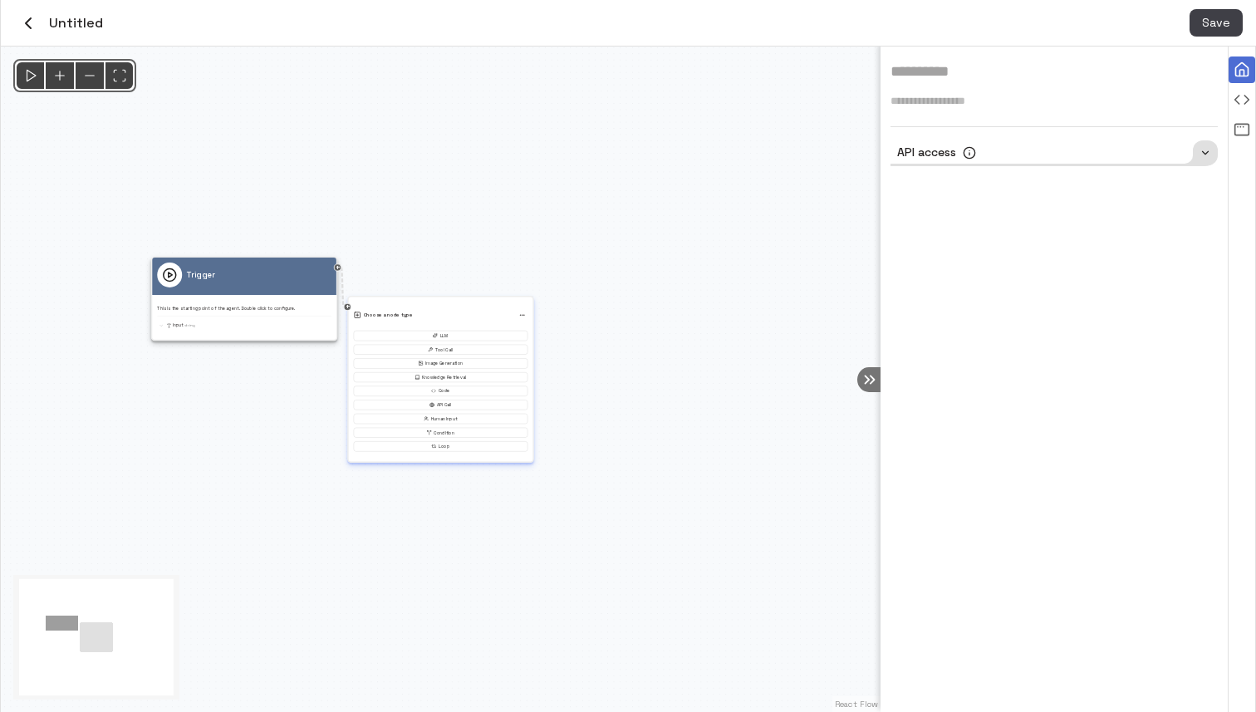
click at [465, 370] on div "LLM Tool Call Image Generation Knowledge Retrieval Code API Call Human Input Co…" at bounding box center [441, 391] width 174 height 120
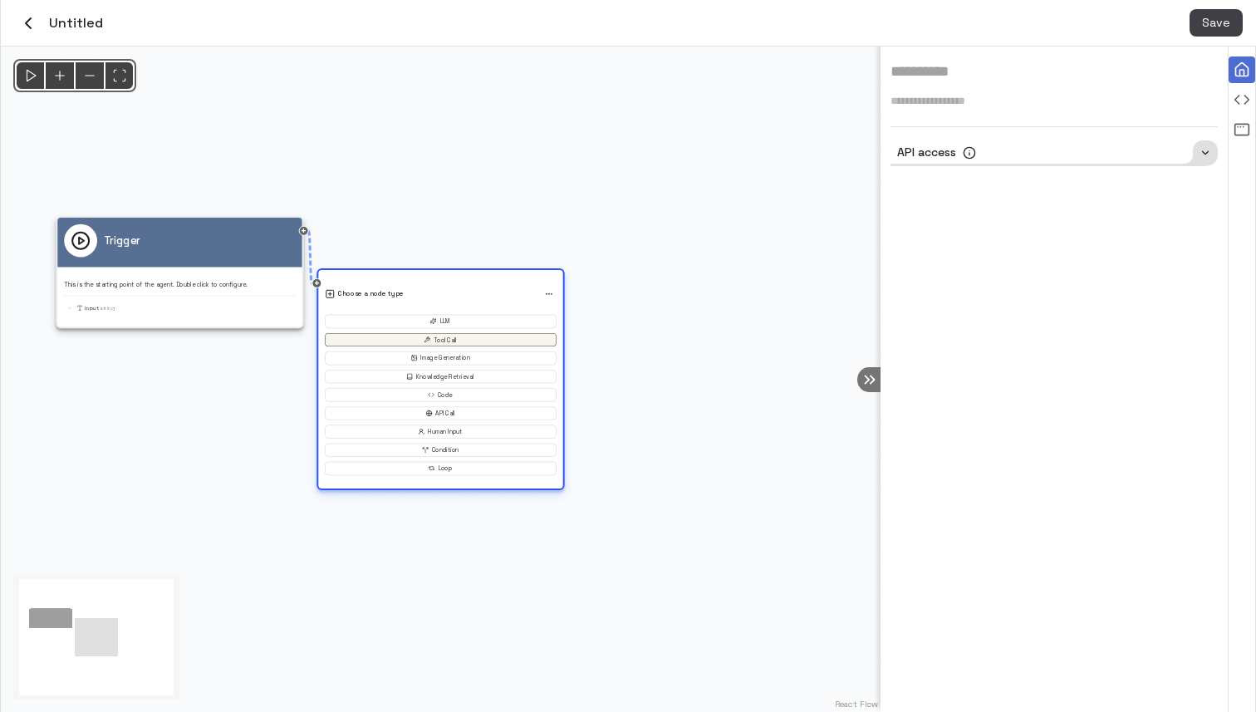
click at [448, 339] on button "Tool Call" at bounding box center [440, 339] width 231 height 13
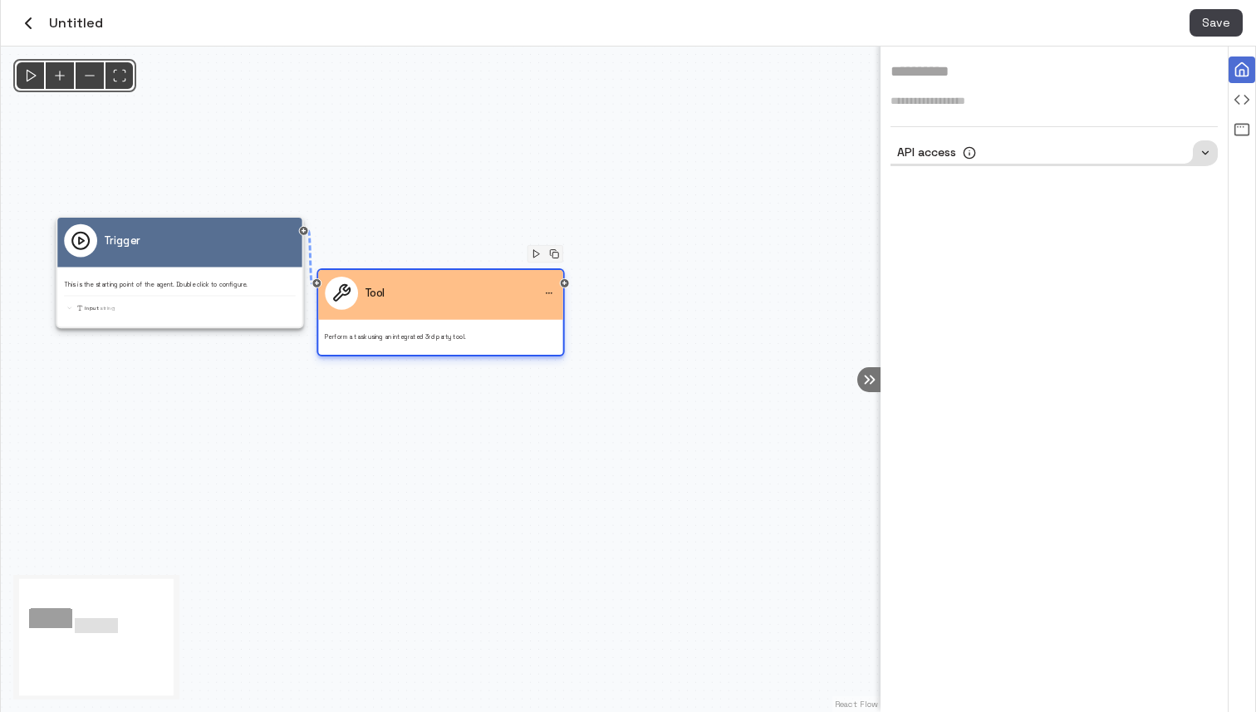
click at [422, 336] on p "Perform a task using an integrated 3rd party tool." at bounding box center [440, 337] width 231 height 8
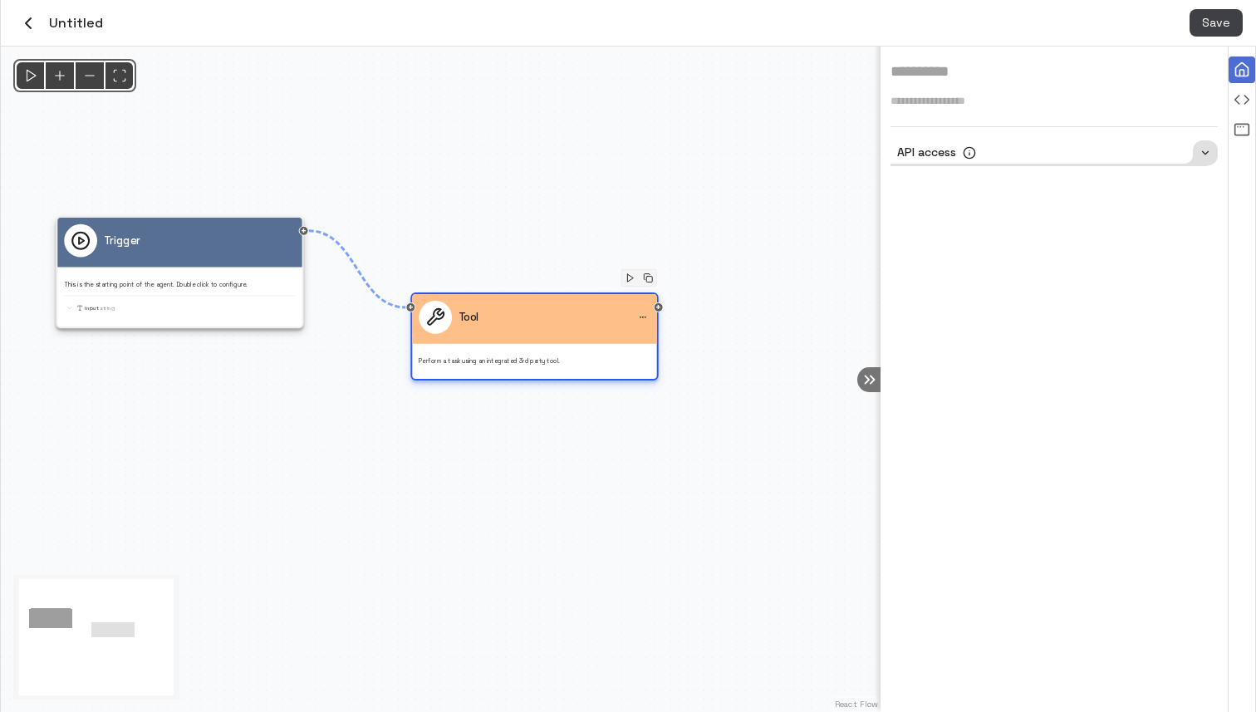
drag, startPoint x: 529, startPoint y: 302, endPoint x: 624, endPoint y: 326, distance: 97.7
click at [624, 326] on div "Tool" at bounding box center [534, 317] width 231 height 33
click at [633, 276] on icon "Run this node" at bounding box center [630, 278] width 10 height 10
click at [469, 363] on p "Perform a task using an integrated 3rd party tool." at bounding box center [534, 361] width 231 height 8
click at [469, 362] on p "Perform a task using an integrated 3rd party tool." at bounding box center [534, 361] width 231 height 8
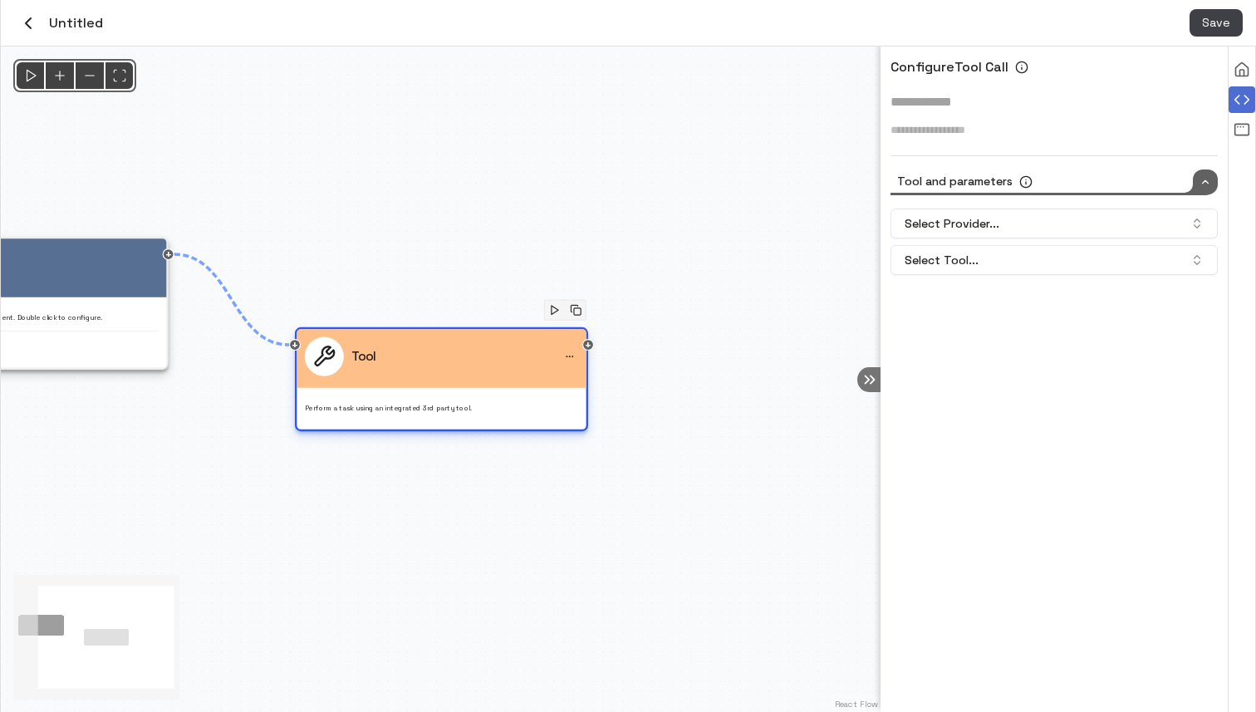
click at [400, 410] on p "Perform a task using an integrated 3rd party tool." at bounding box center [441, 409] width 273 height 10
click at [493, 399] on div "Perform a task using an integrated 3rd party tool." at bounding box center [441, 404] width 273 height 18
drag, startPoint x: 590, startPoint y: 346, endPoint x: 660, endPoint y: 415, distance: 99.3
click at [660, 415] on div "@keyframes flowAnimation { from { stroke-dashoffset: 36; } to { stroke-dashoffs…" at bounding box center [441, 379] width 880 height 665
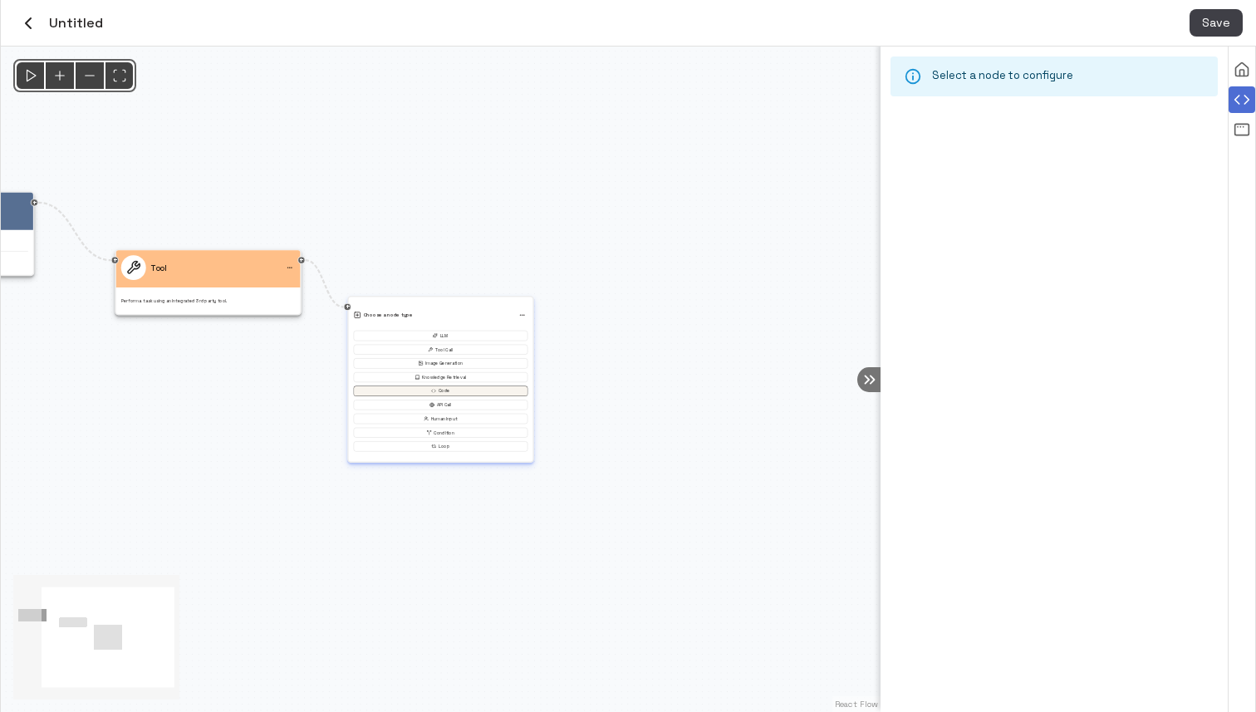
click at [455, 387] on button "Code" at bounding box center [441, 391] width 174 height 10
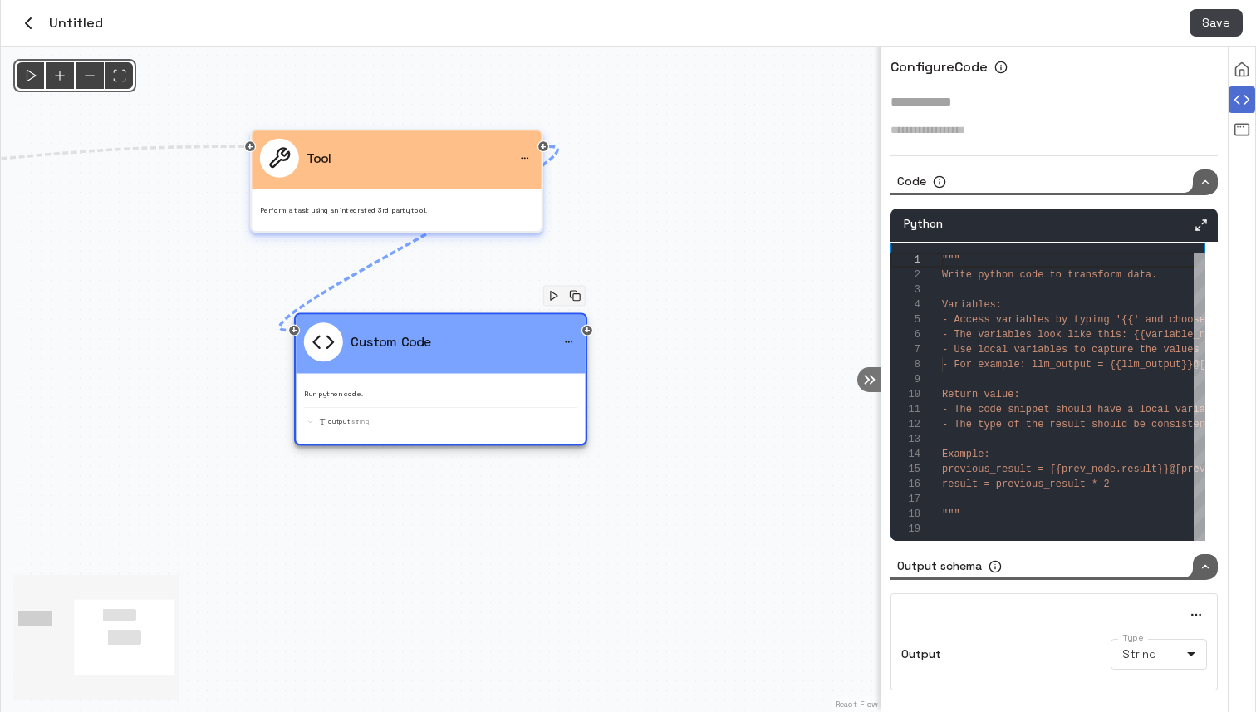
drag, startPoint x: 71, startPoint y: 293, endPoint x: 394, endPoint y: 183, distance: 340.7
click at [394, 183] on div "Tool" at bounding box center [396, 159] width 289 height 59
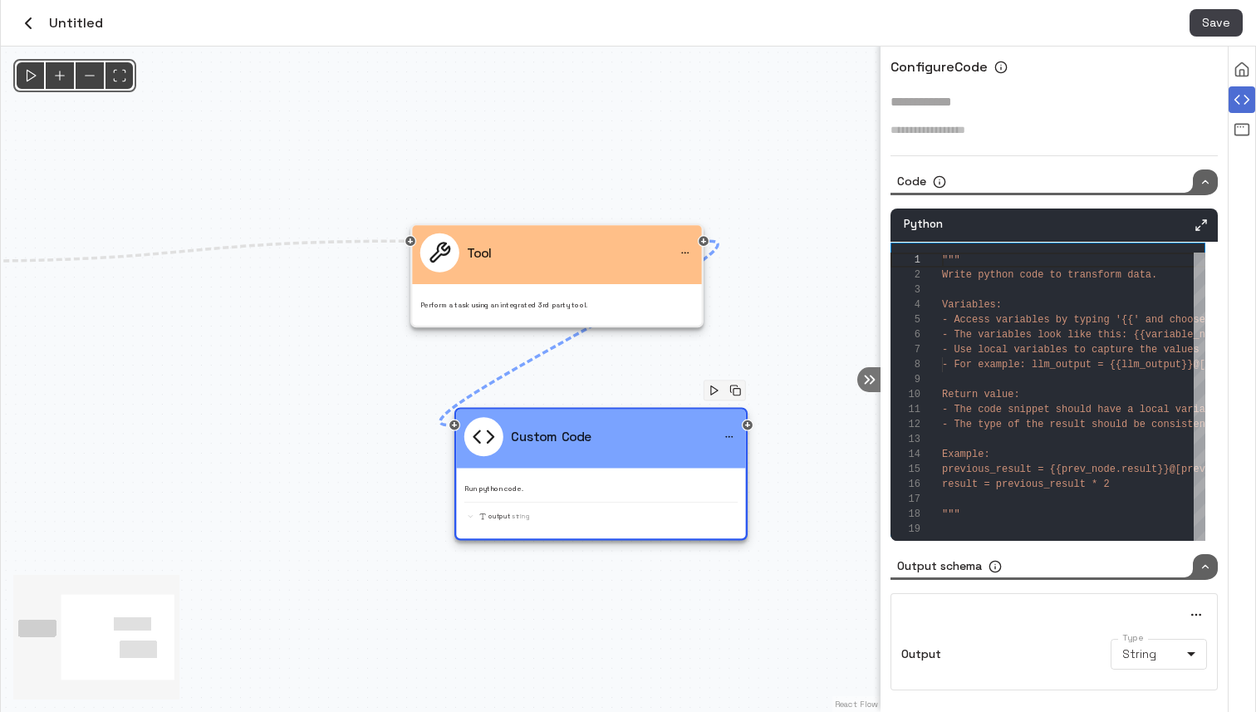
drag, startPoint x: 215, startPoint y: 289, endPoint x: 375, endPoint y: 384, distance: 186.2
click at [375, 384] on div "@keyframes flowAnimation { from { stroke-dashoffset: 36; } to { stroke-dashoffs…" at bounding box center [441, 379] width 880 height 665
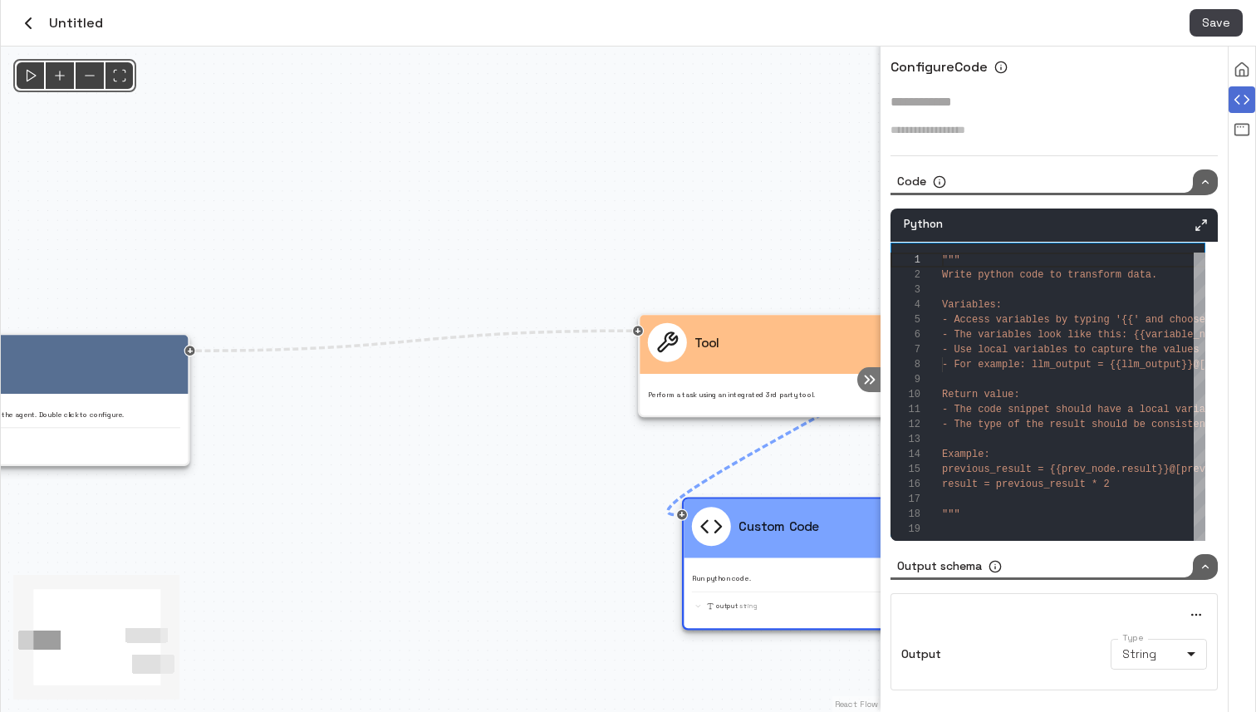
drag, startPoint x: 222, startPoint y: 381, endPoint x: 213, endPoint y: 384, distance: 8.7
click at [449, 471] on div "@keyframes flowAnimation { from { stroke-dashoffset: 36; } to { stroke-dashoffs…" at bounding box center [441, 379] width 880 height 665
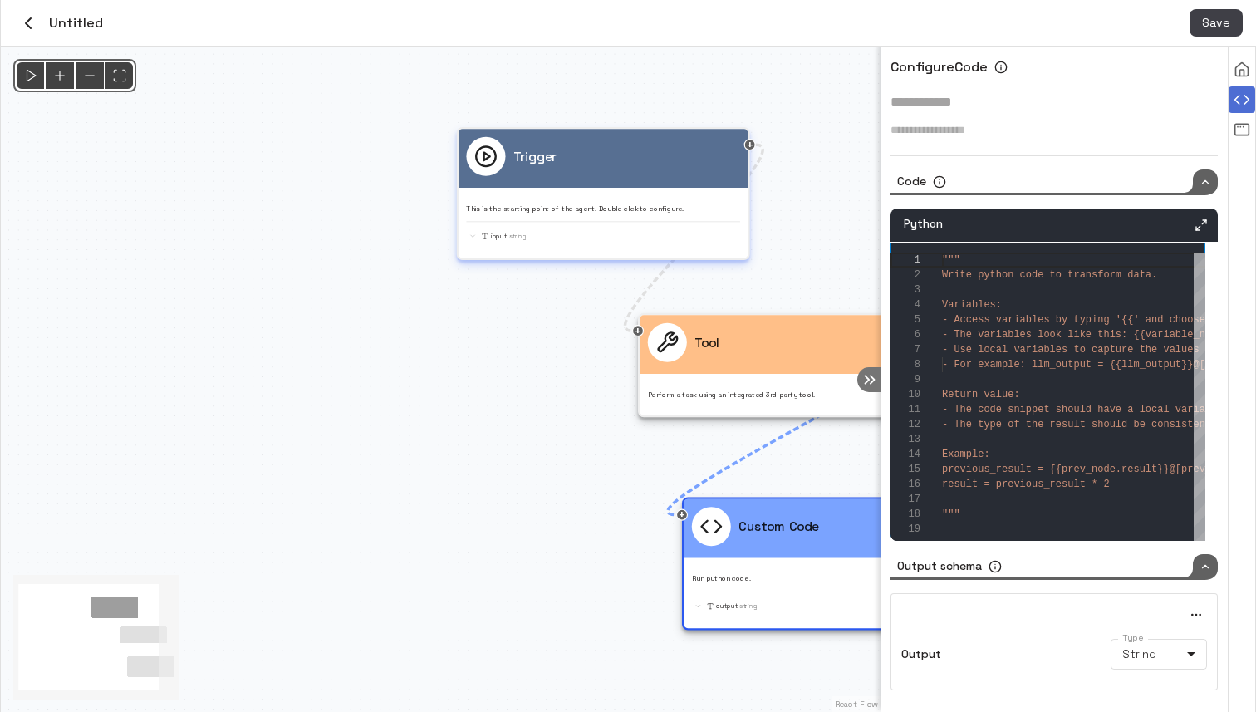
drag, startPoint x: 202, startPoint y: 344, endPoint x: 684, endPoint y: 157, distance: 516.8
click at [684, 157] on div "Trigger" at bounding box center [602, 156] width 273 height 39
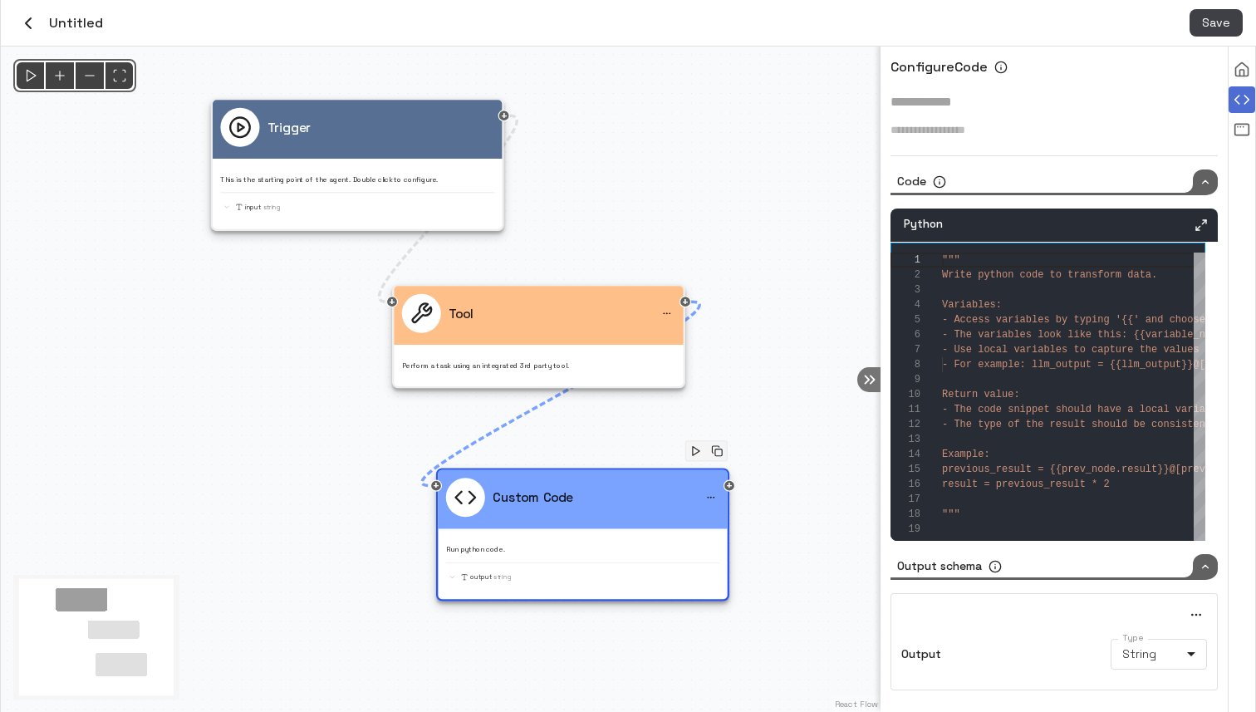
drag, startPoint x: 802, startPoint y: 268, endPoint x: 557, endPoint y: 239, distance: 247.6
click at [557, 239] on div "@keyframes flowAnimation { from { stroke-dashoffset: 36; } to { stroke-dashoffs…" at bounding box center [441, 379] width 880 height 665
drag, startPoint x: 728, startPoint y: 489, endPoint x: 763, endPoint y: 485, distance: 36.0
click at [763, 485] on div "@keyframes flowAnimation { from { stroke-dashoffset: 36; } to { stroke-dashoffs…" at bounding box center [441, 379] width 880 height 665
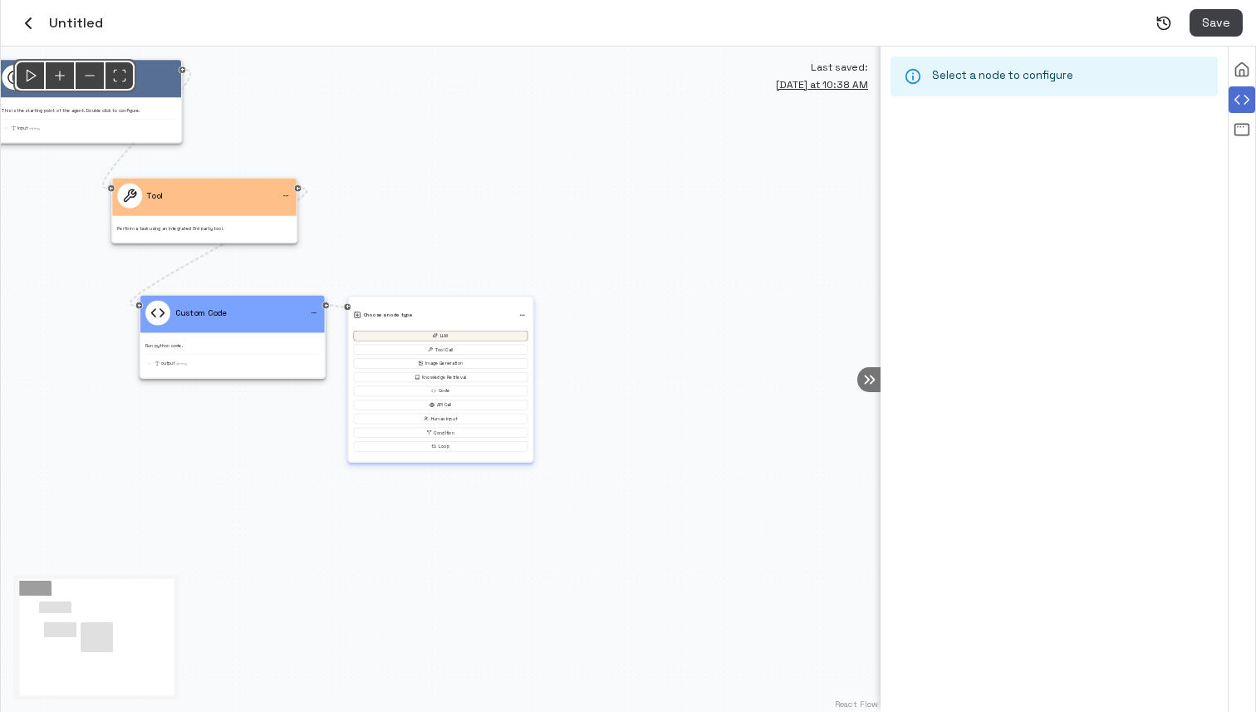
click at [445, 335] on button "LLM" at bounding box center [441, 336] width 174 height 10
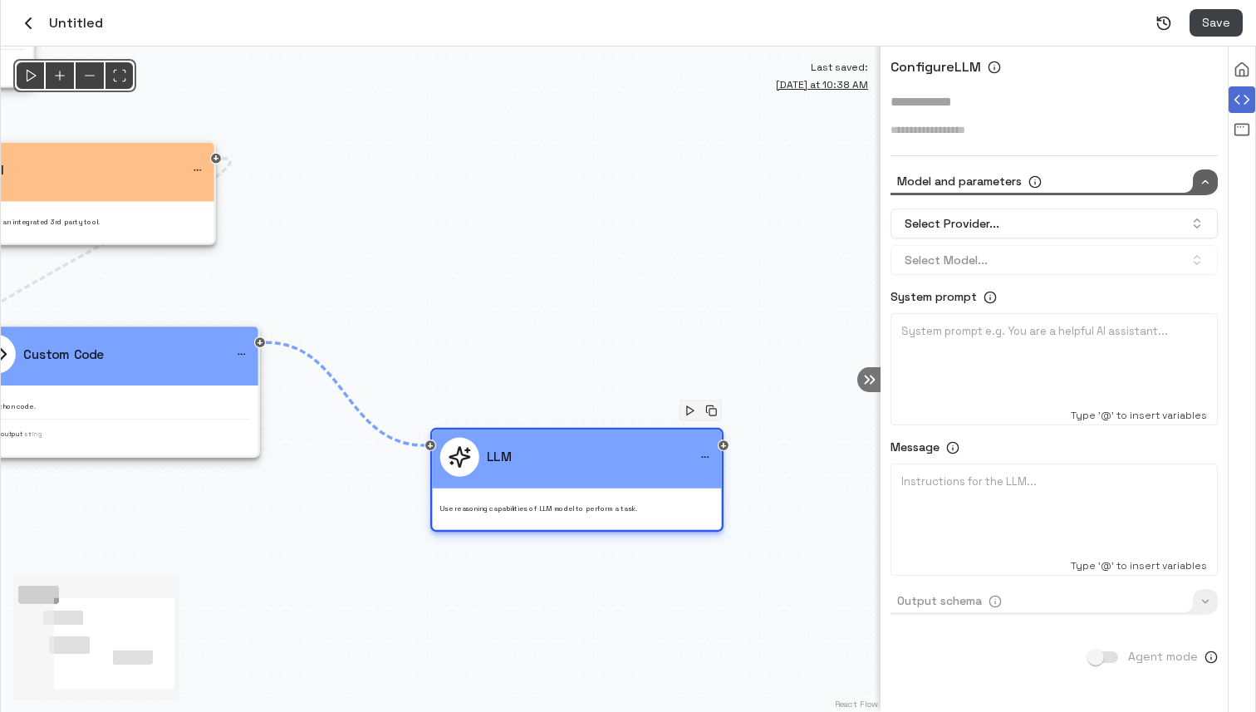
drag, startPoint x: 434, startPoint y: 342, endPoint x: 574, endPoint y: 443, distance: 172.0
click at [574, 443] on div "LLM" at bounding box center [576, 457] width 273 height 39
click at [956, 224] on button "Select Provider..." at bounding box center [1053, 223] width 327 height 30
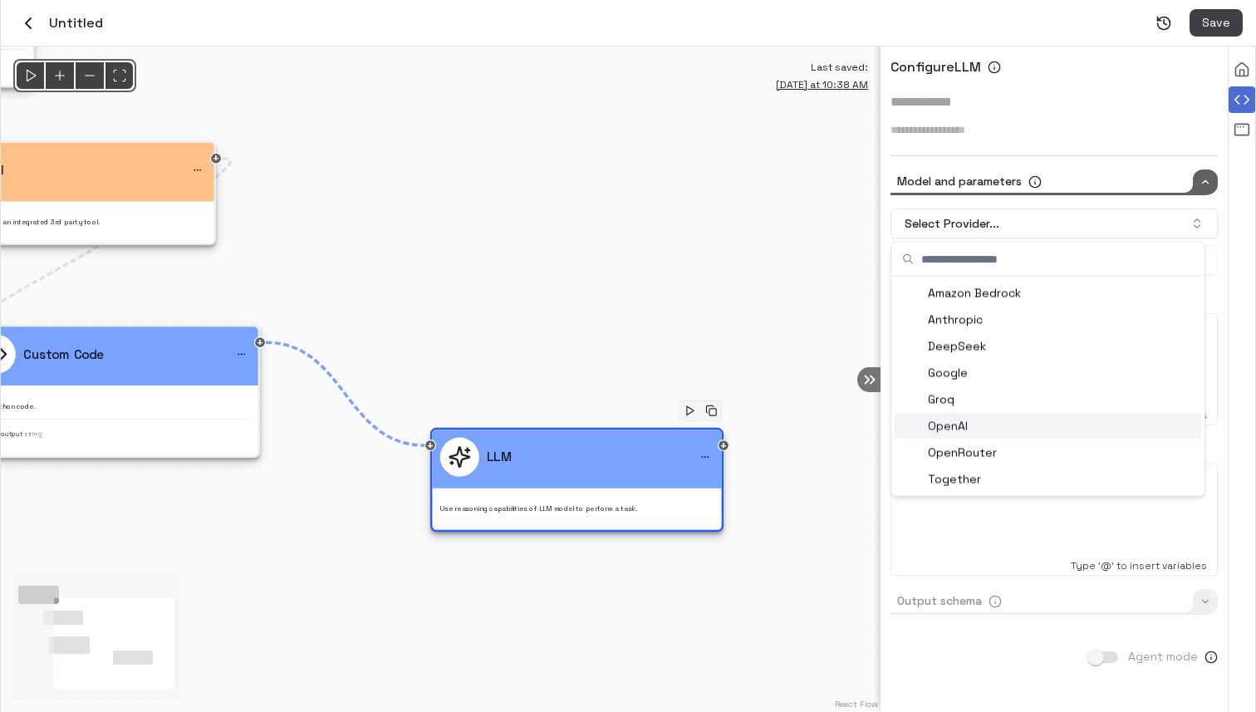
click at [969, 423] on div "OpenAI" at bounding box center [1048, 426] width 307 height 27
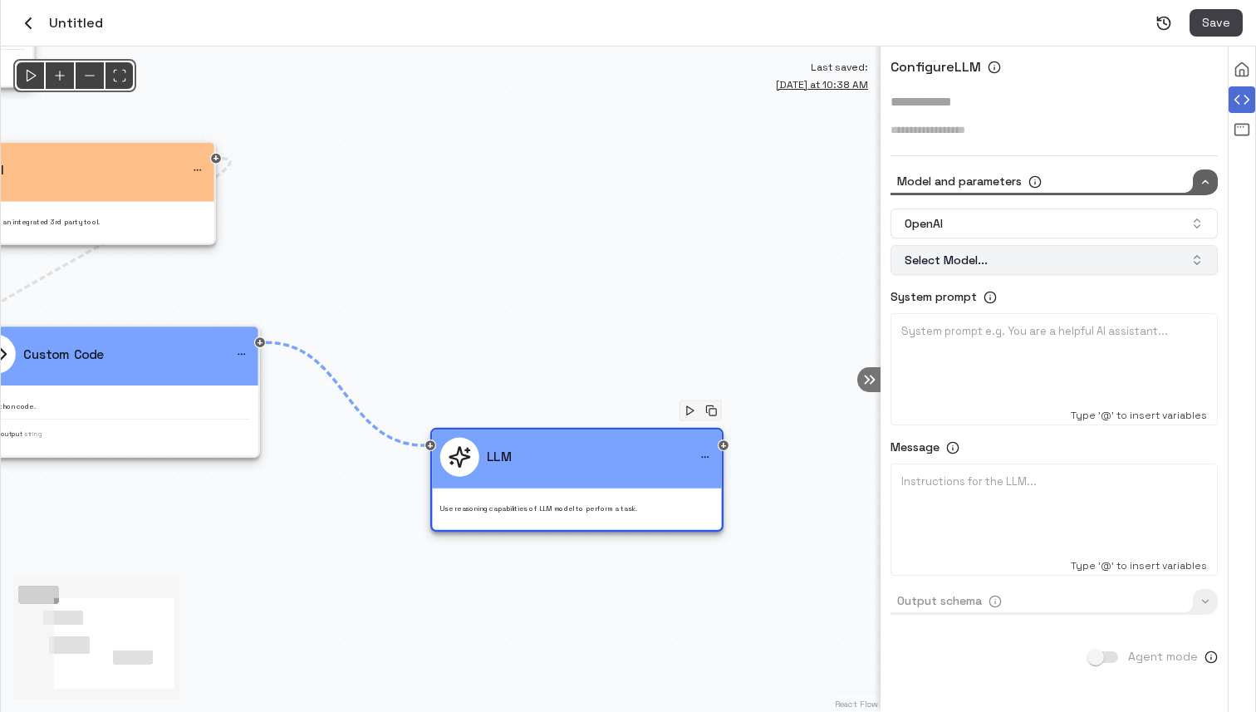
click at [956, 254] on button "Select Model..." at bounding box center [1053, 260] width 327 height 30
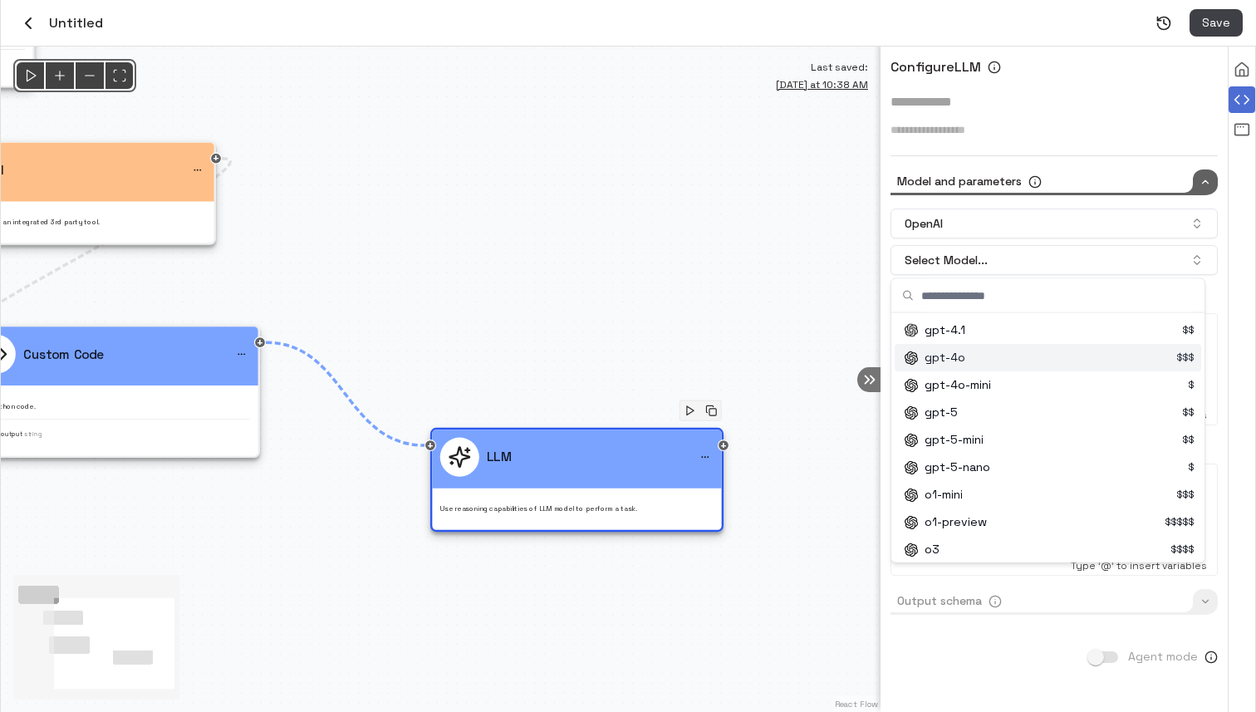
click at [971, 360] on div "Suggestions" at bounding box center [1049, 357] width 303 height 27
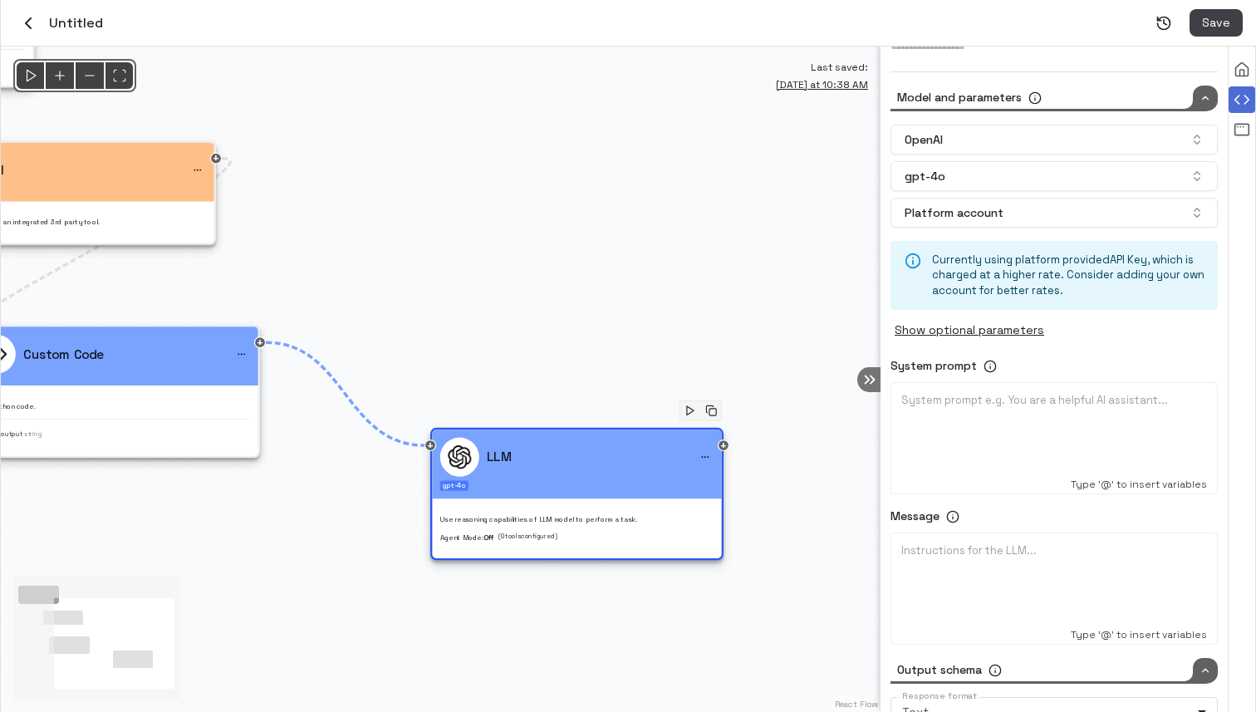
scroll to position [221, 0]
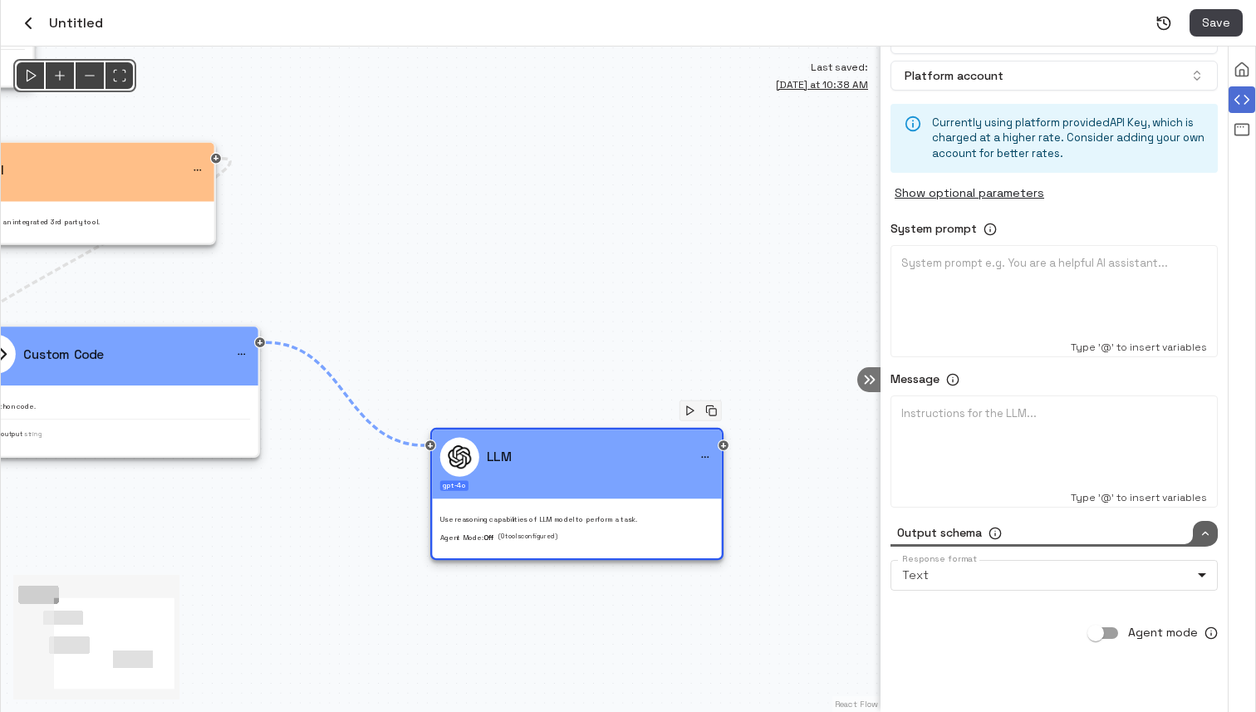
click at [960, 279] on div at bounding box center [1054, 297] width 306 height 83
click at [965, 441] on div "To enrich screen reader interactions, please activate Accessibility in Grammarl…" at bounding box center [1054, 447] width 306 height 83
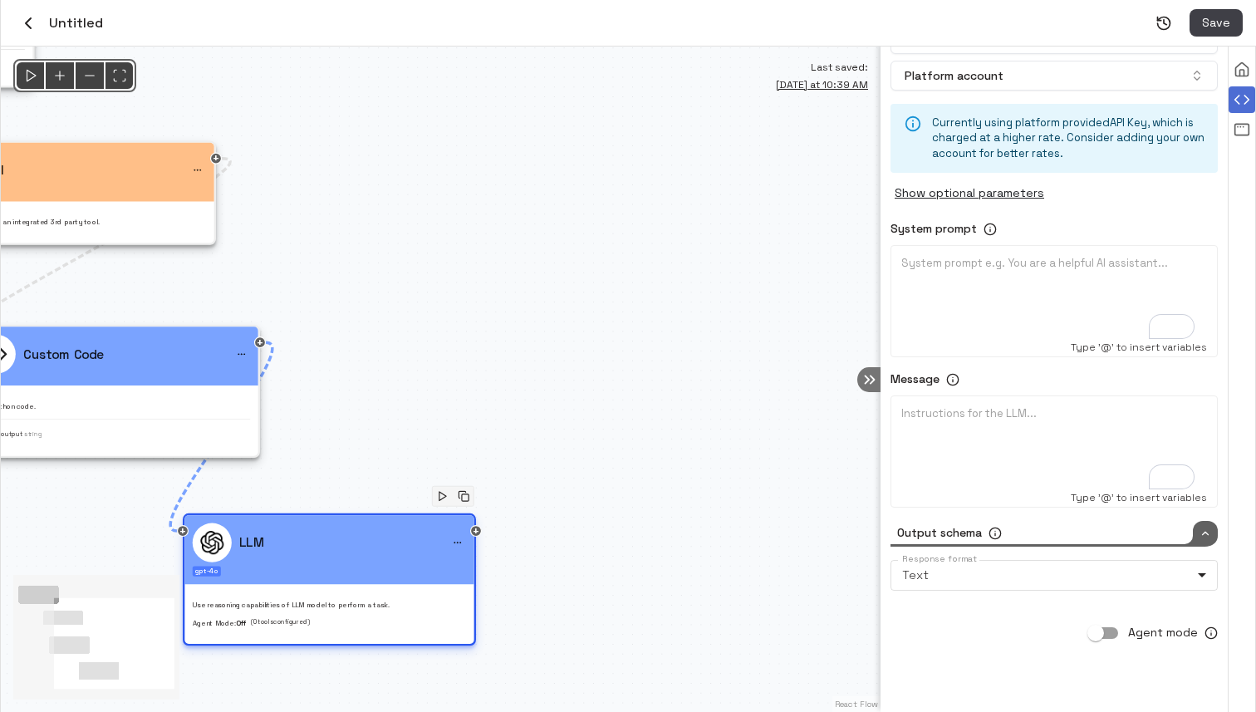
drag, startPoint x: 472, startPoint y: 466, endPoint x: 247, endPoint y: 555, distance: 242.0
click at [247, 555] on div "LLM" at bounding box center [228, 542] width 71 height 39
type input "*****"
drag, startPoint x: 478, startPoint y: 529, endPoint x: 560, endPoint y: 601, distance: 108.9
click at [560, 601] on div "@keyframes flowAnimation { from { stroke-dashoffset: 36; } to { stroke-dashoffs…" at bounding box center [441, 379] width 880 height 665
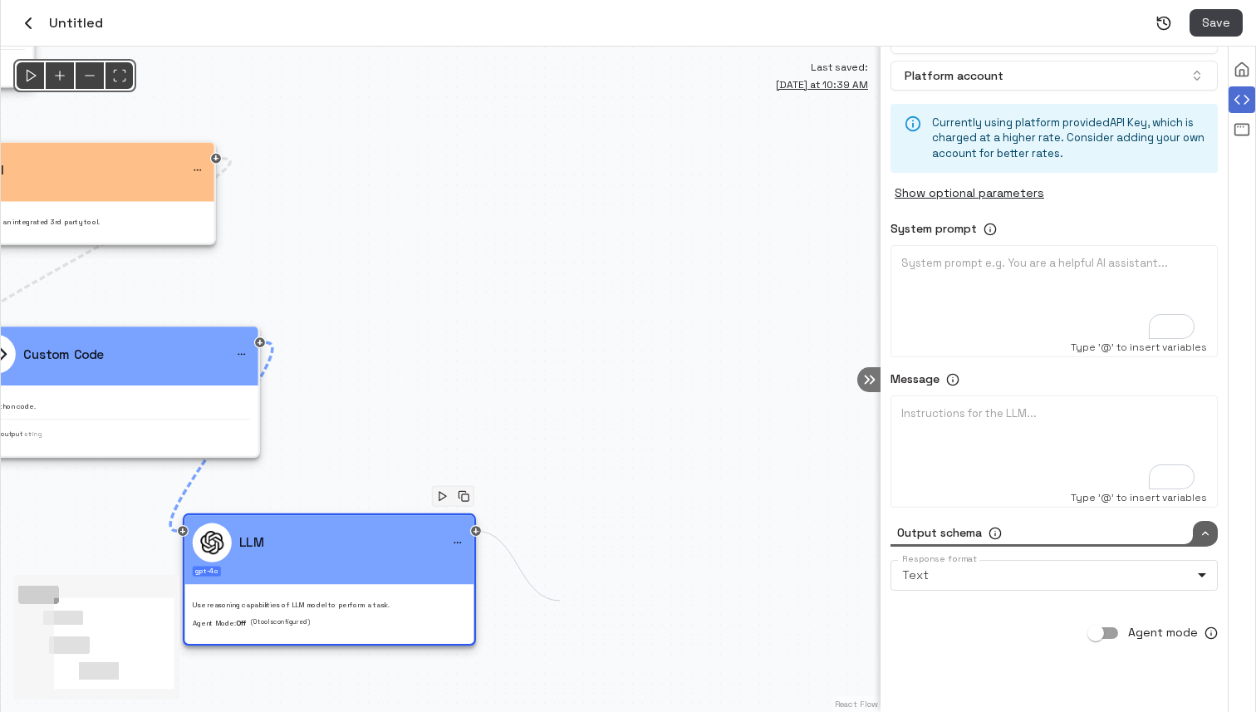
scroll to position [0, 0]
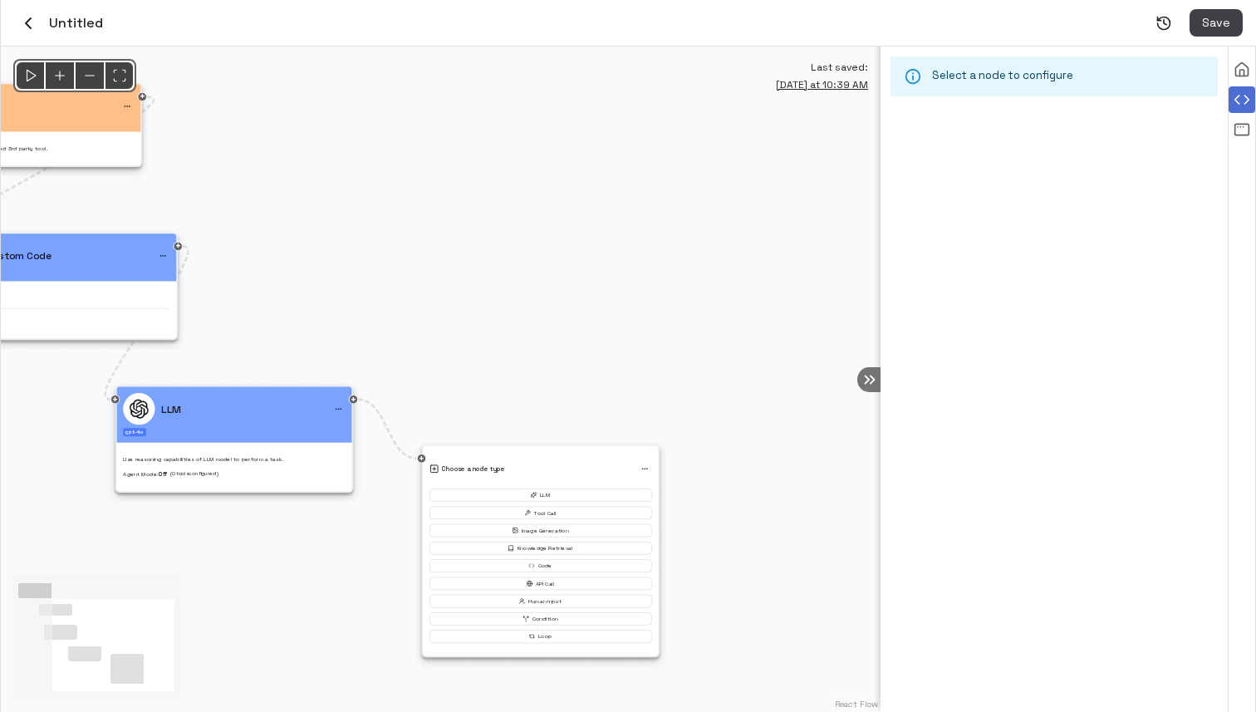
drag, startPoint x: 454, startPoint y: 558, endPoint x: 264, endPoint y: 511, distance: 196.0
click at [263, 511] on div "@keyframes flowAnimation { from { stroke-dashoffset: 36; } to { stroke-dashoffs…" at bounding box center [441, 379] width 880 height 665
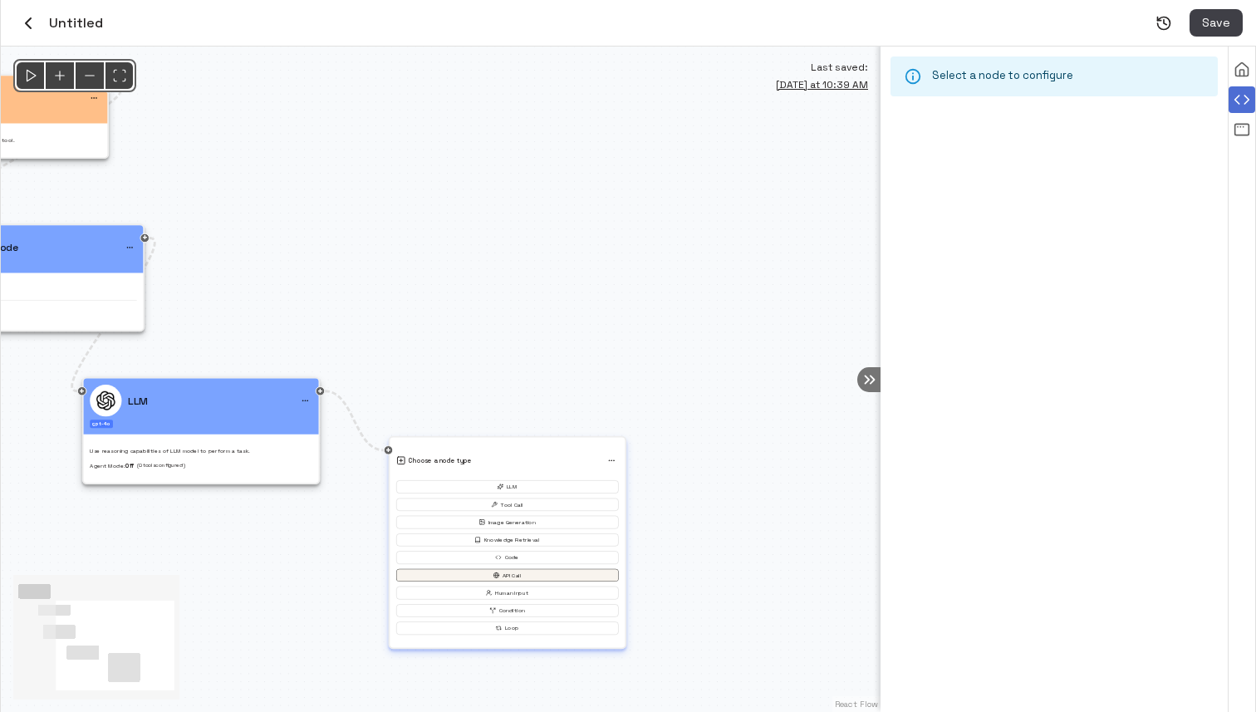
click at [493, 572] on icon "button" at bounding box center [496, 574] width 7 height 7
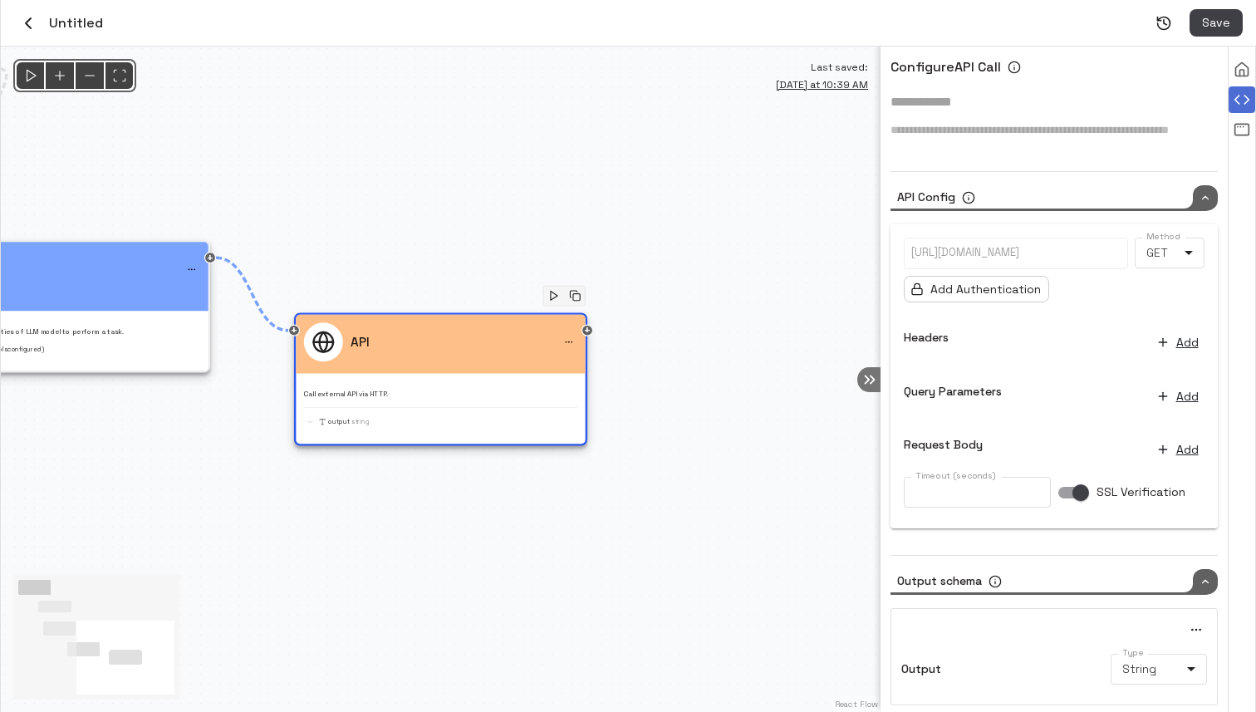
click at [993, 249] on p at bounding box center [1015, 253] width 209 height 16
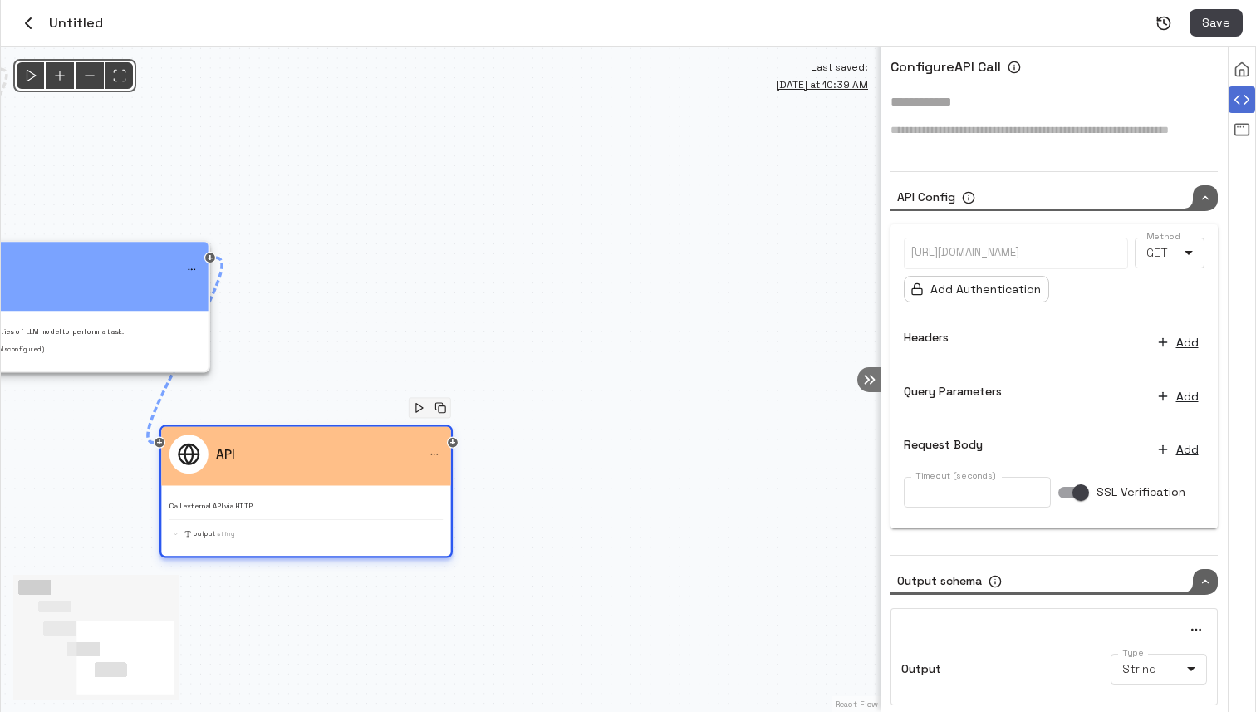
drag, startPoint x: 371, startPoint y: 351, endPoint x: 260, endPoint y: 468, distance: 161.0
click at [260, 468] on div "API" at bounding box center [305, 453] width 273 height 39
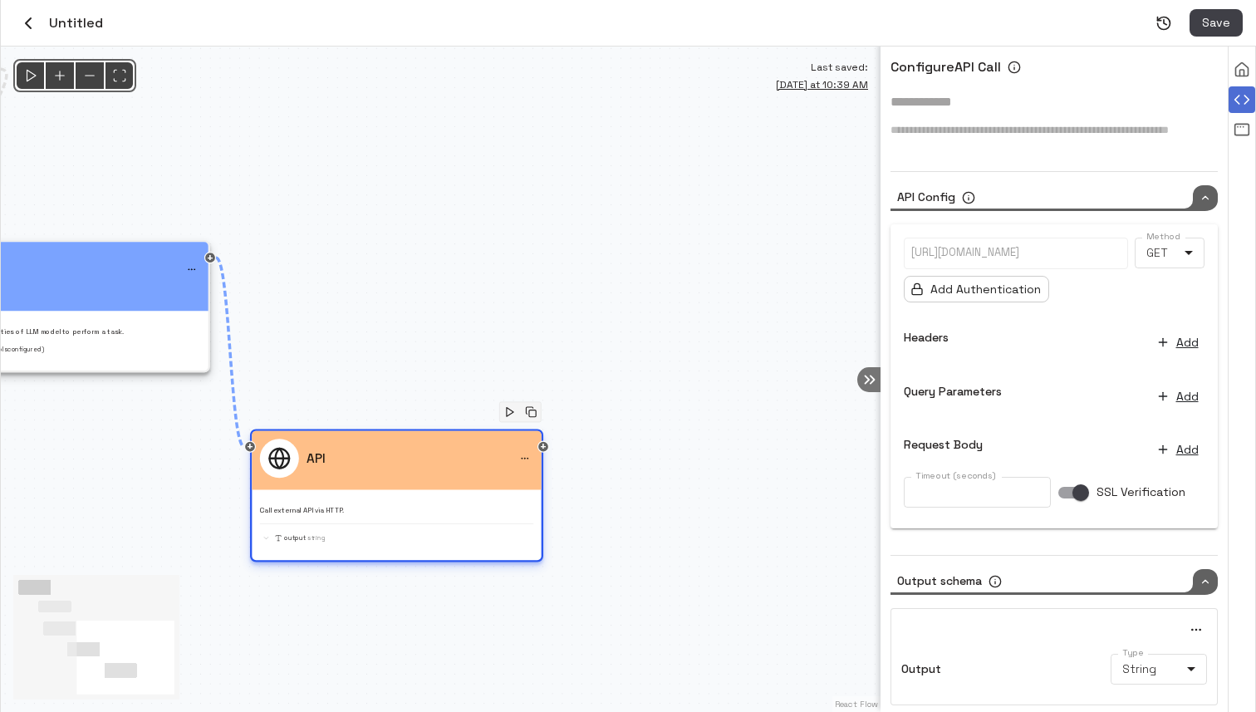
drag, startPoint x: 240, startPoint y: 445, endPoint x: 331, endPoint y: 449, distance: 90.6
click at [331, 449] on div "API" at bounding box center [396, 458] width 273 height 39
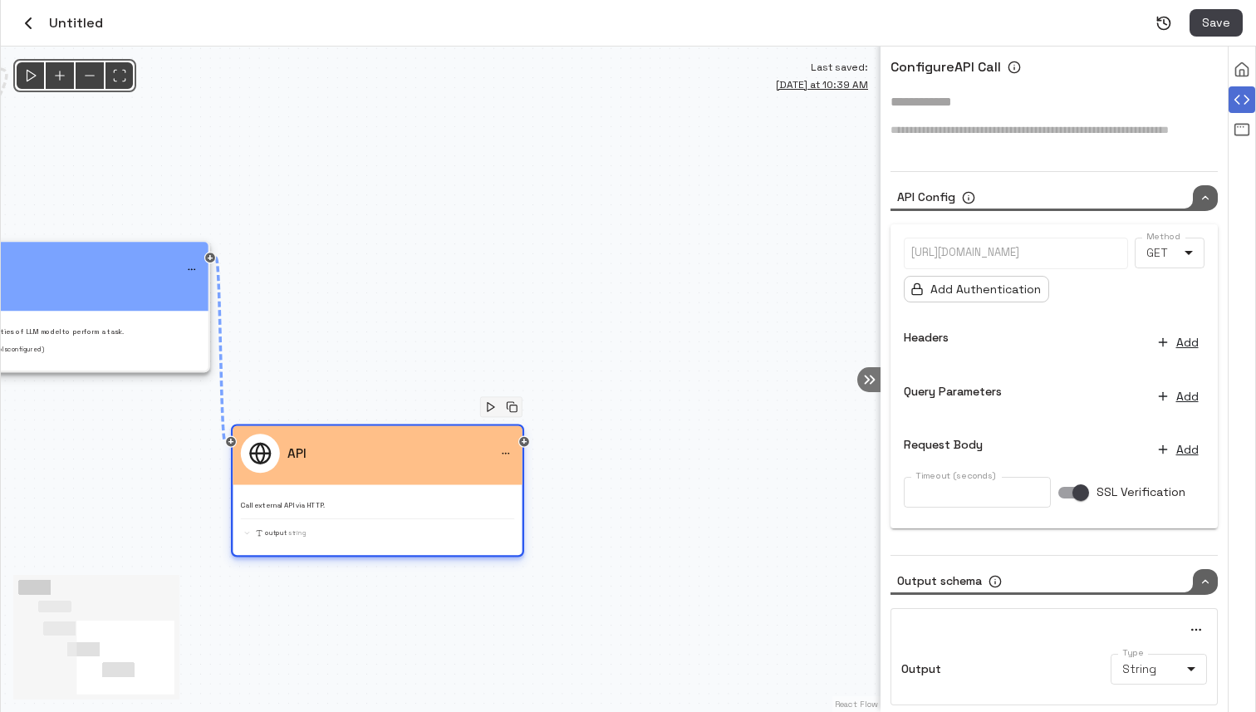
drag, startPoint x: 389, startPoint y: 461, endPoint x: 369, endPoint y: 451, distance: 22.3
click at [370, 456] on div "API" at bounding box center [377, 453] width 273 height 39
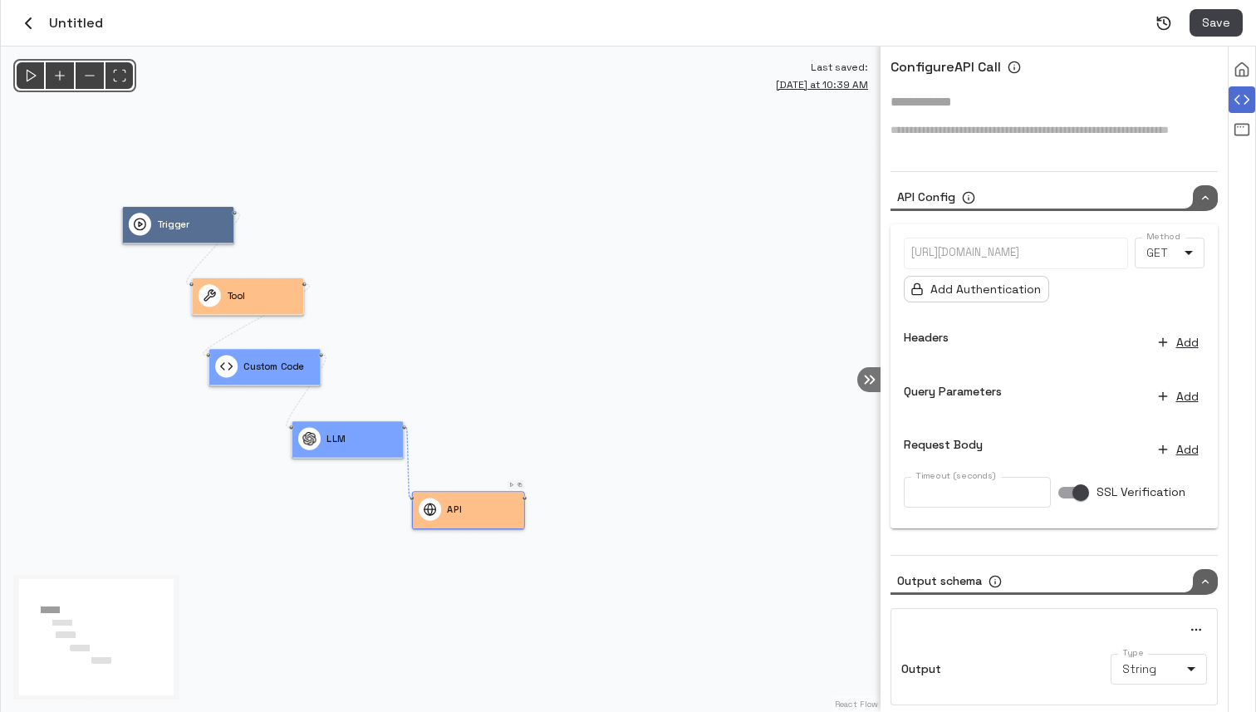
drag, startPoint x: 283, startPoint y: 131, endPoint x: 380, endPoint y: 261, distance: 161.5
click at [380, 261] on div "@keyframes flowAnimation { from { stroke-dashoffset: 36; } to { stroke-dashoffs…" at bounding box center [441, 379] width 880 height 665
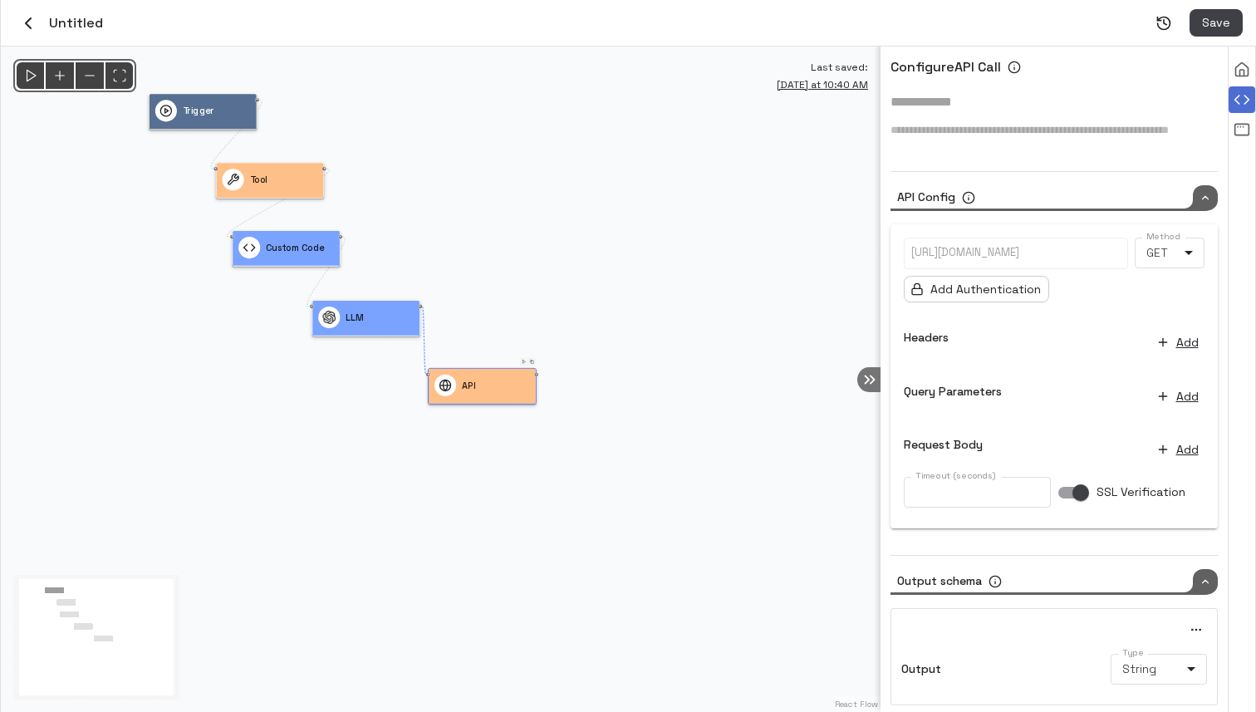
drag, startPoint x: 422, startPoint y: 334, endPoint x: 451, endPoint y: 155, distance: 181.8
click at [451, 155] on div "@keyframes flowAnimation { from { stroke-dashoffset: 36; } to { stroke-dashoffs…" at bounding box center [441, 379] width 880 height 665
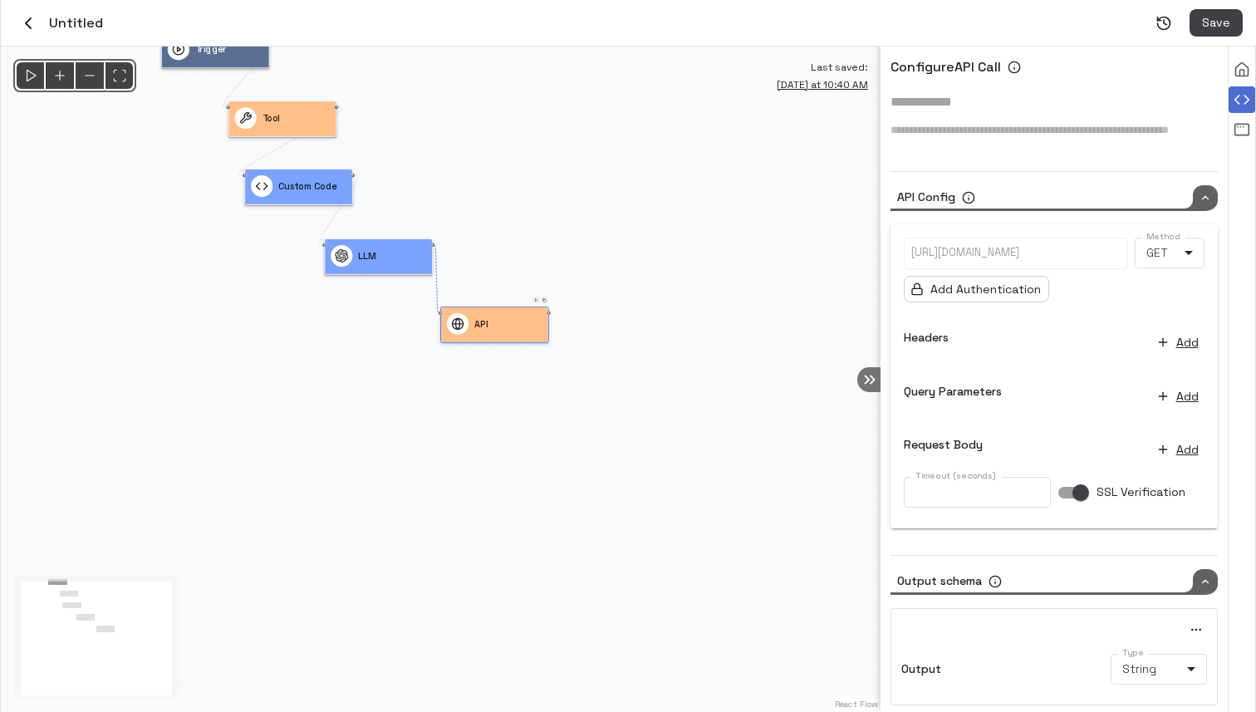
click at [547, 331] on div "API" at bounding box center [494, 324] width 107 height 35
click at [517, 327] on div "API" at bounding box center [495, 324] width 96 height 22
click at [550, 310] on div "Drag to connect to next node or add new node" at bounding box center [548, 286] width 169 height 50
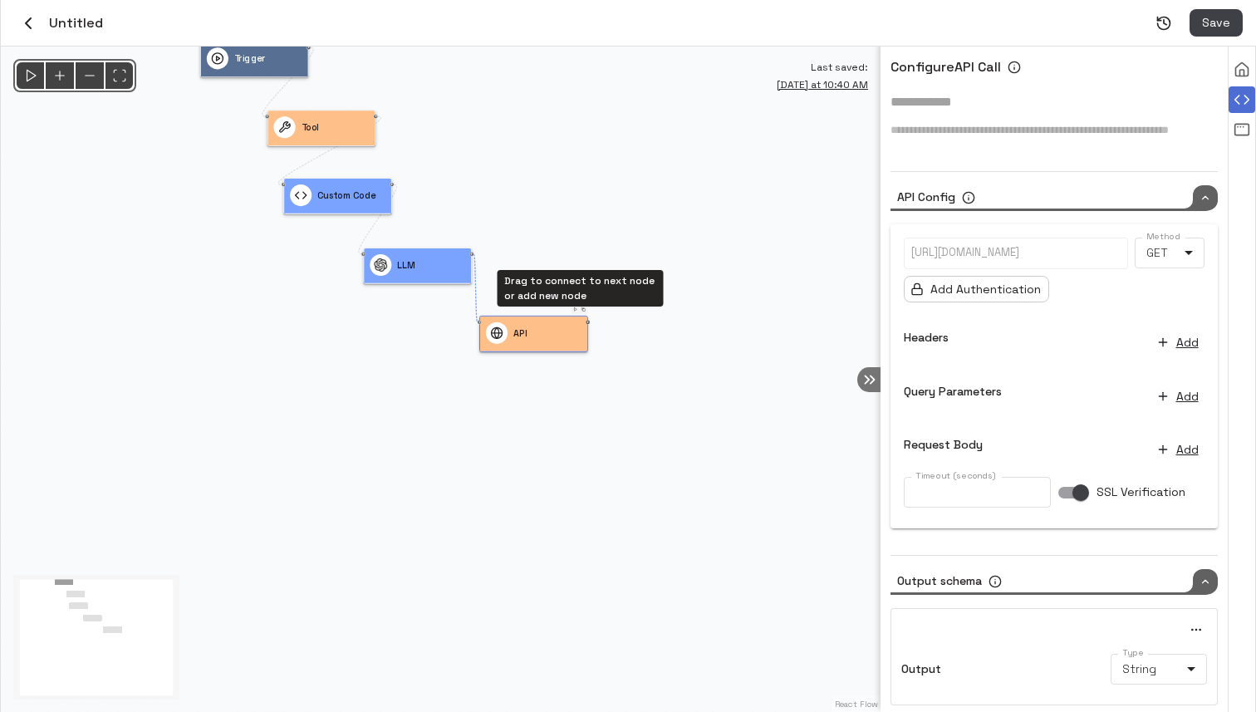
drag, startPoint x: 550, startPoint y: 311, endPoint x: 640, endPoint y: 343, distance: 95.4
click at [640, 343] on div "@keyframes flowAnimation { from { stroke-dashoffset: 36; } to { stroke-dashoffs…" at bounding box center [441, 379] width 880 height 665
click at [590, 324] on div "Drag to connect to next node or add new node" at bounding box center [588, 322] width 4 height 4
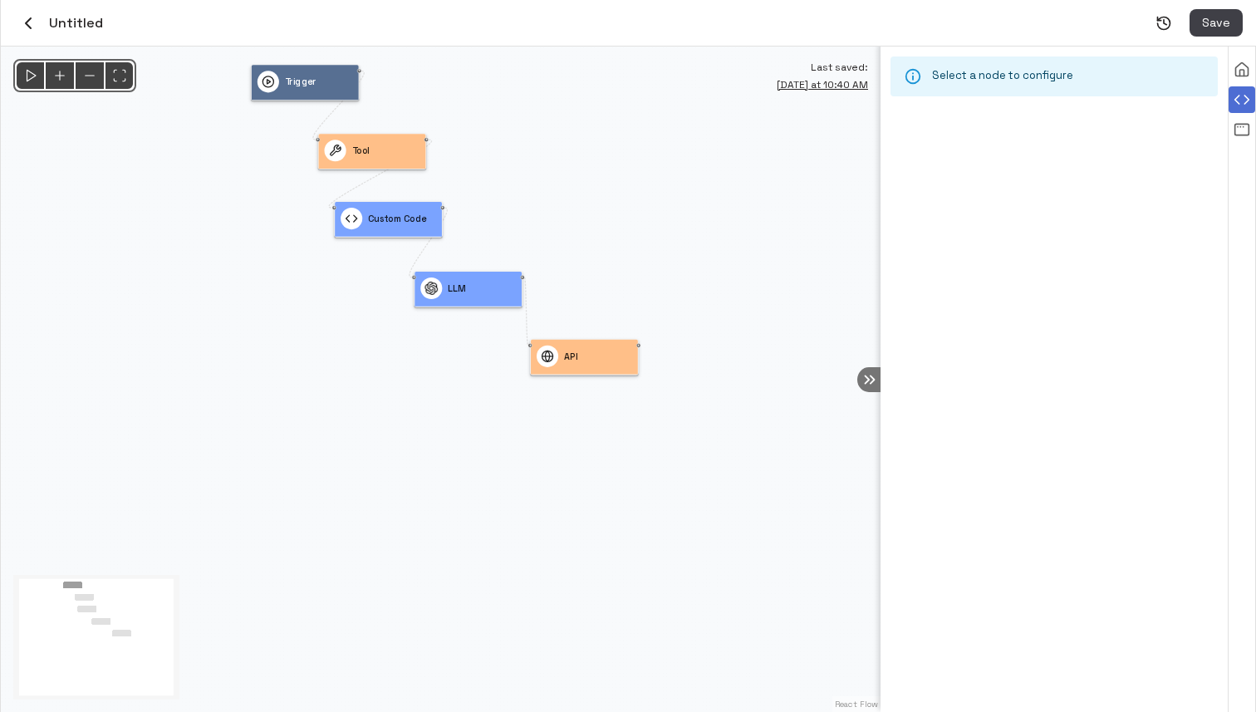
click at [26, 25] on icon "button" at bounding box center [28, 23] width 20 height 20
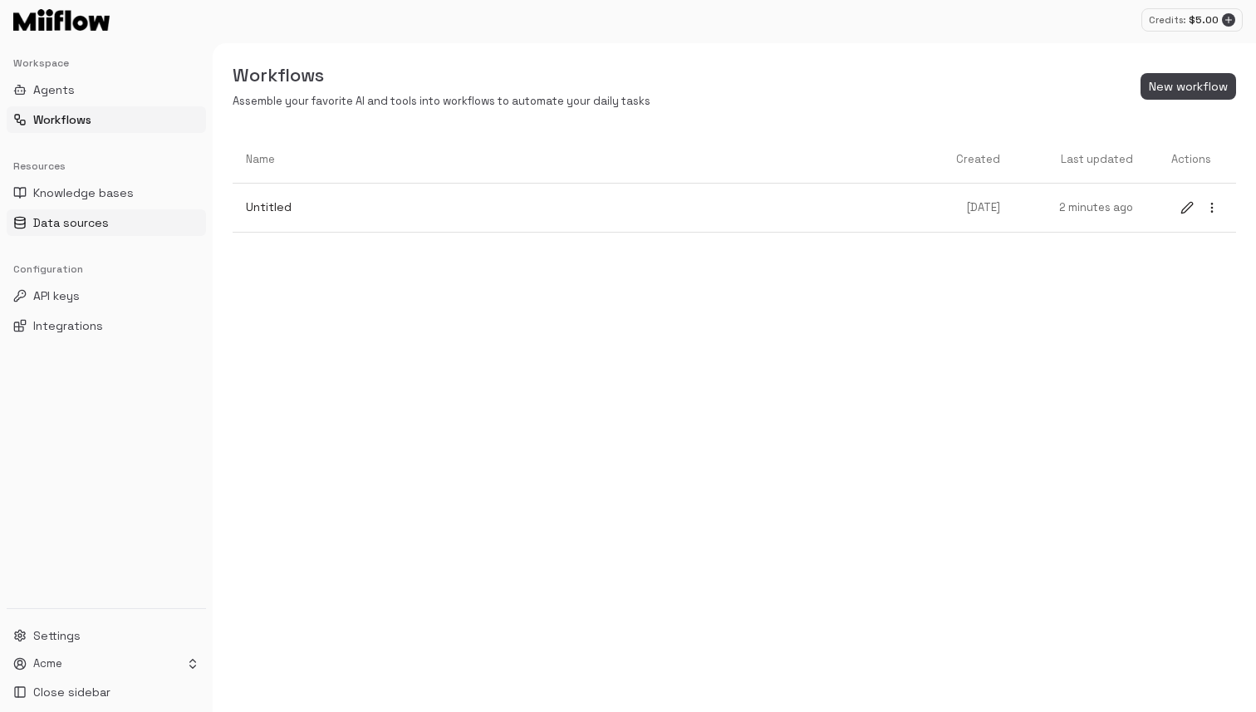
click at [86, 219] on span "Data sources" at bounding box center [71, 222] width 76 height 17
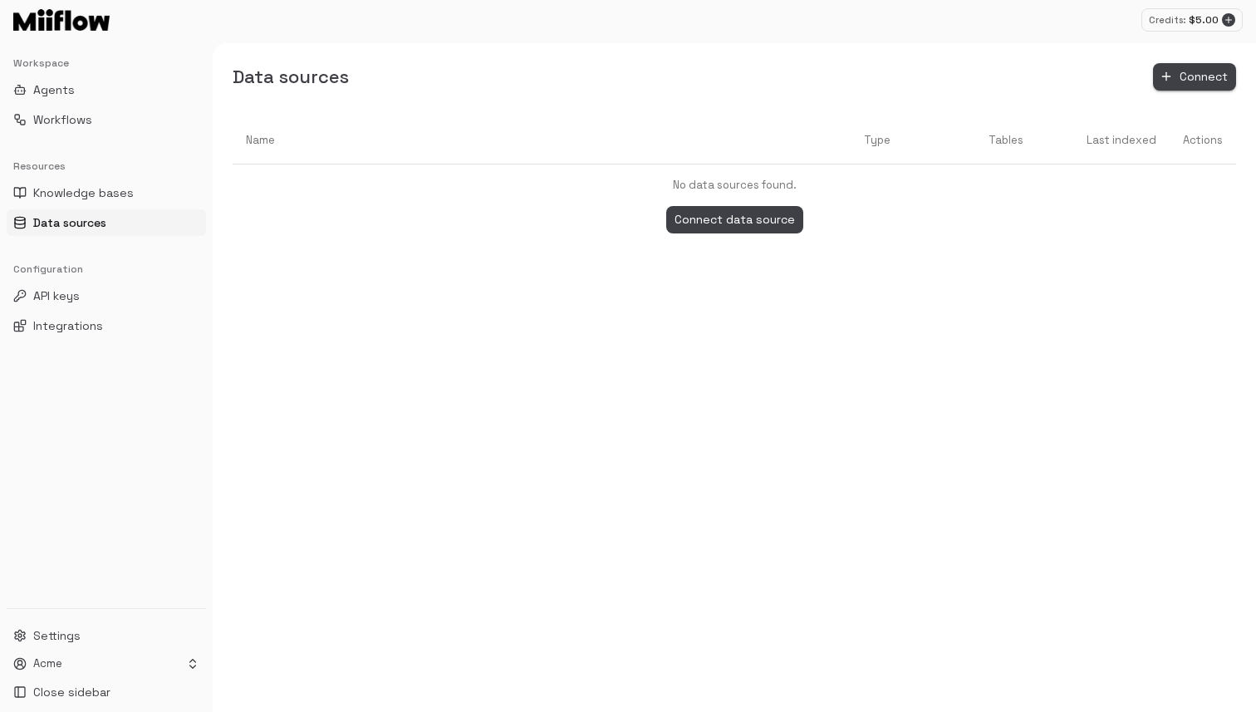
click at [1199, 71] on button "Connect" at bounding box center [1194, 76] width 83 height 27
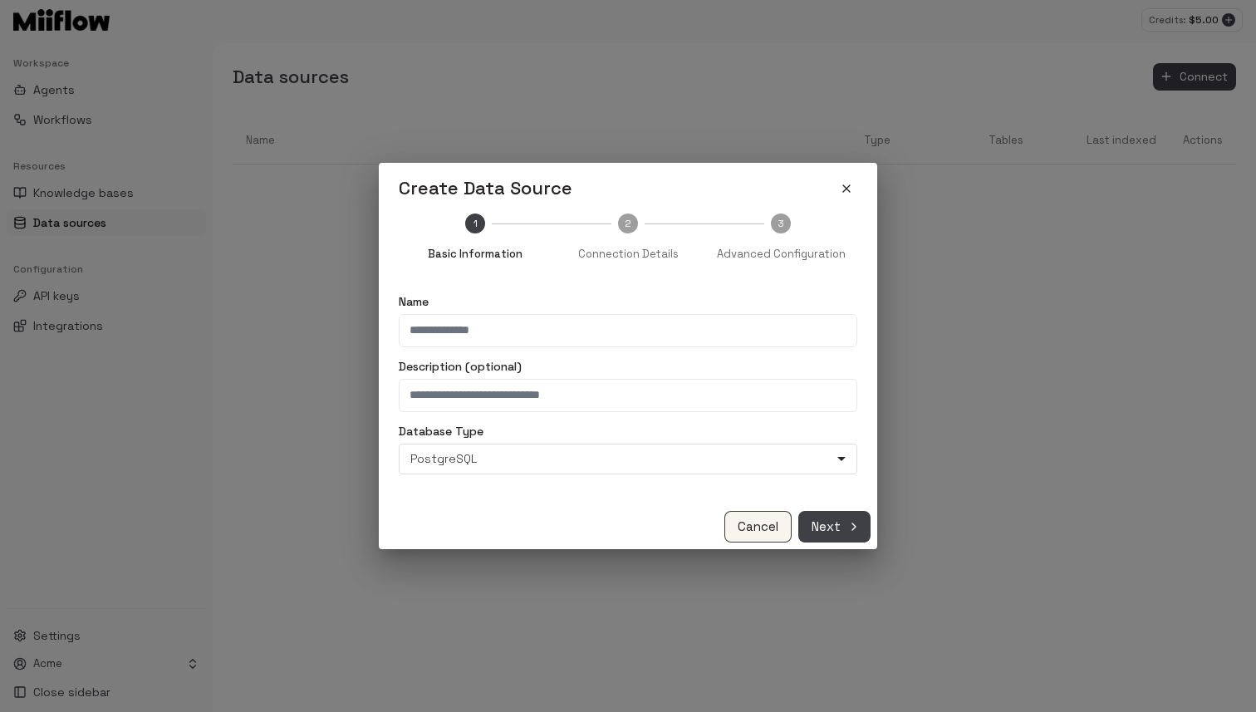
click at [751, 522] on button "Cancel" at bounding box center [757, 527] width 67 height 32
